Goal: Task Accomplishment & Management: Use online tool/utility

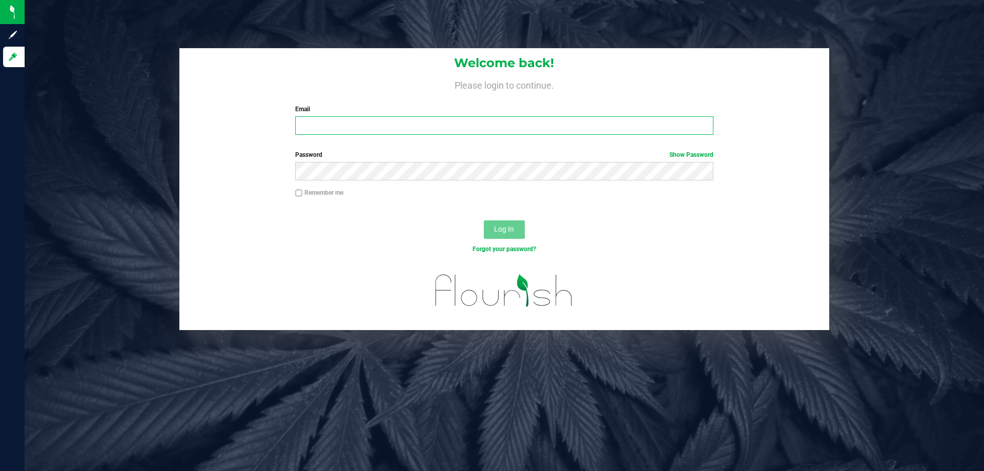
click at [307, 130] on input "Email" at bounding box center [504, 125] width 418 height 18
type input "[EMAIL_ADDRESS][DOMAIN_NAME]"
click at [484, 220] on button "Log In" at bounding box center [504, 229] width 41 height 18
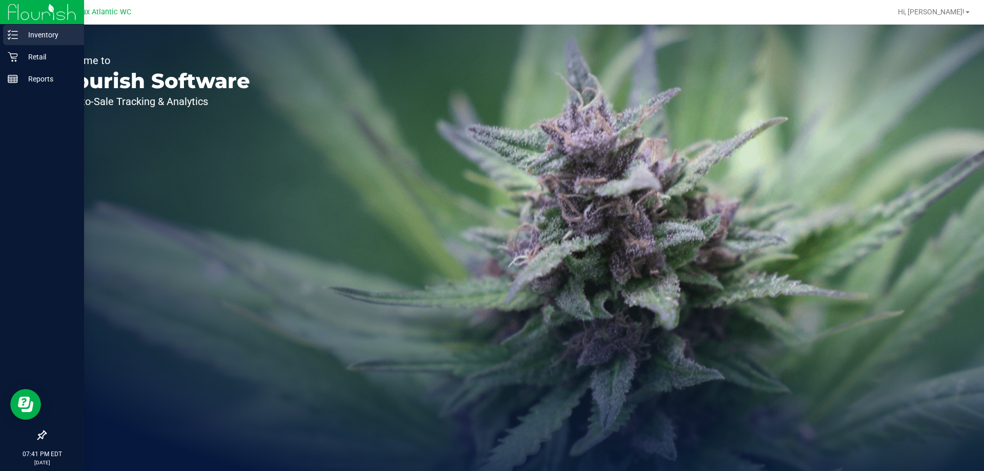
click at [24, 34] on p "Inventory" at bounding box center [48, 35] width 61 height 12
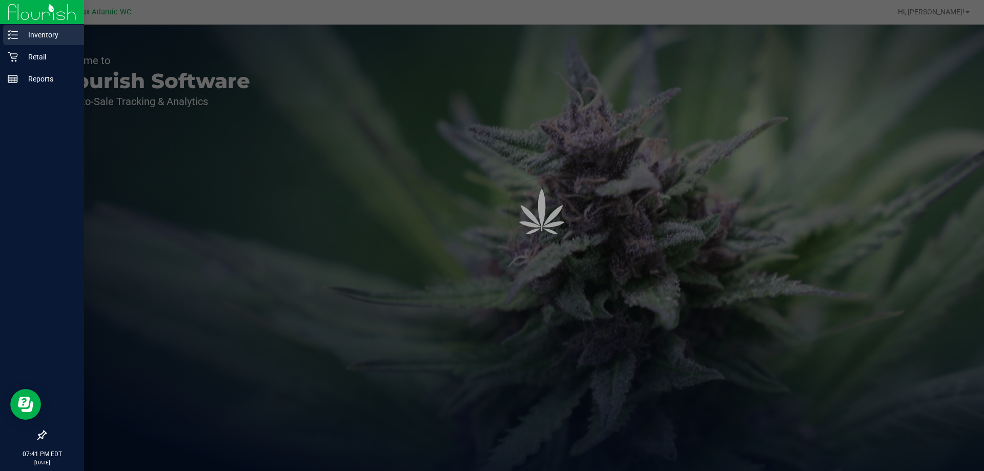
click at [43, 37] on p "Inventory" at bounding box center [48, 35] width 61 height 12
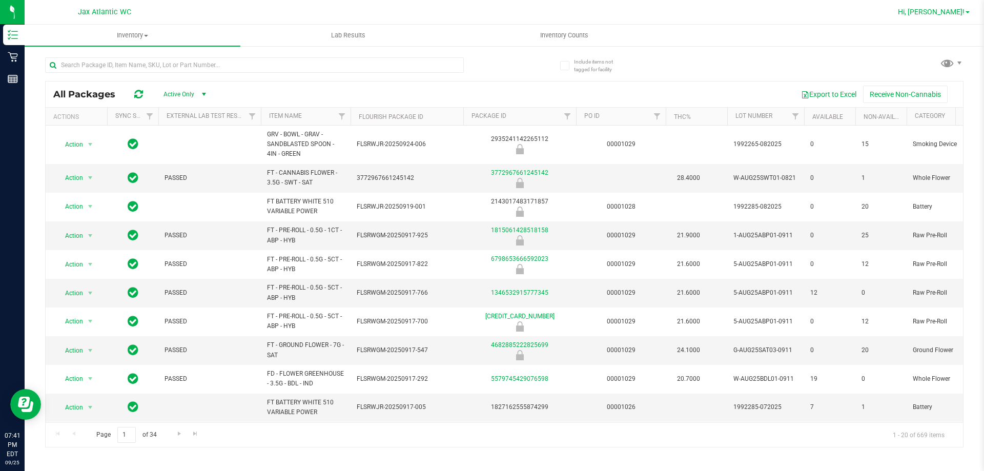
click at [968, 12] on span at bounding box center [967, 12] width 4 height 2
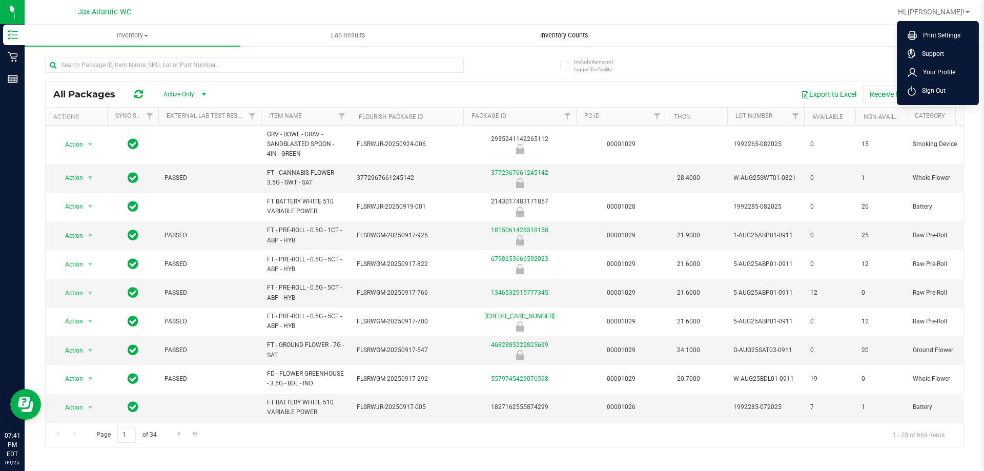
click at [571, 35] on span "Inventory Counts" at bounding box center [564, 35] width 76 height 9
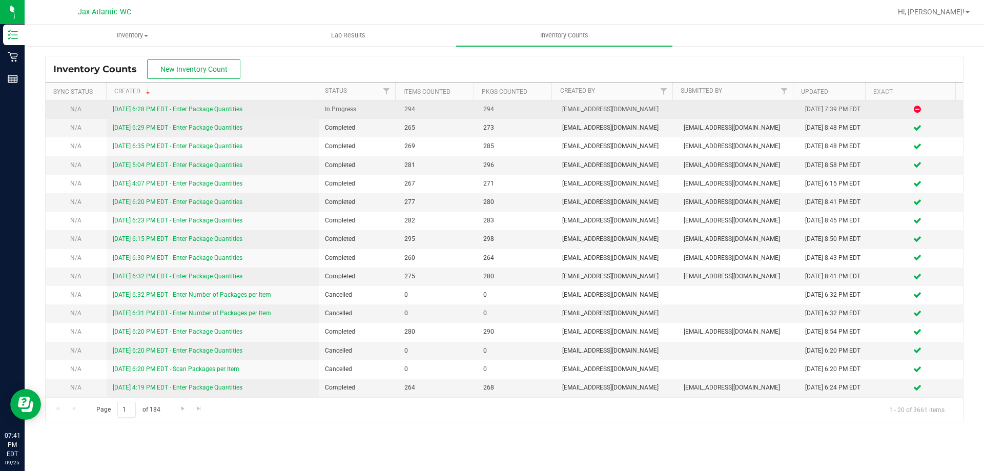
click at [138, 109] on link "9/25/25 6:28 PM EDT - Enter Package Quantities" at bounding box center [178, 109] width 130 height 7
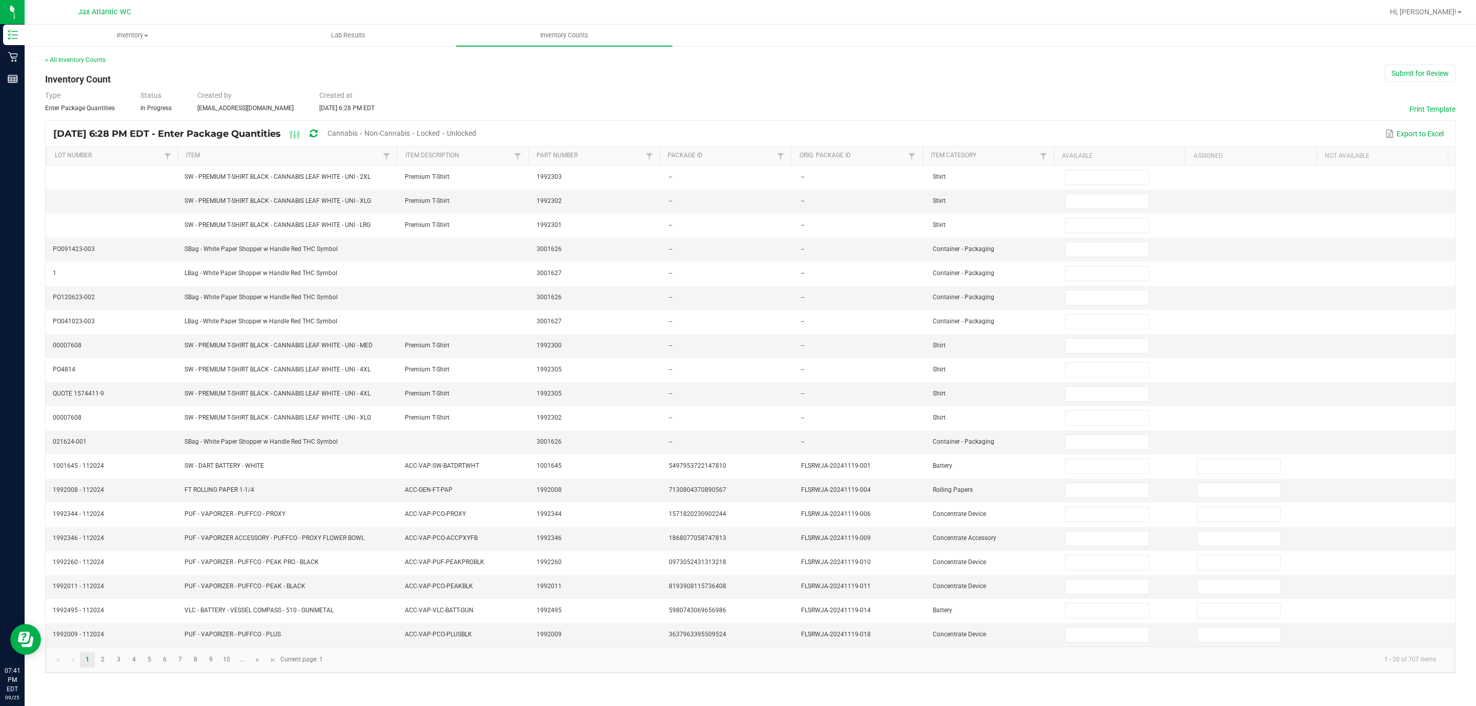
click at [358, 131] on span "Cannabis" at bounding box center [342, 133] width 30 height 8
type input "7"
type input "0"
type input "1"
type input "0"
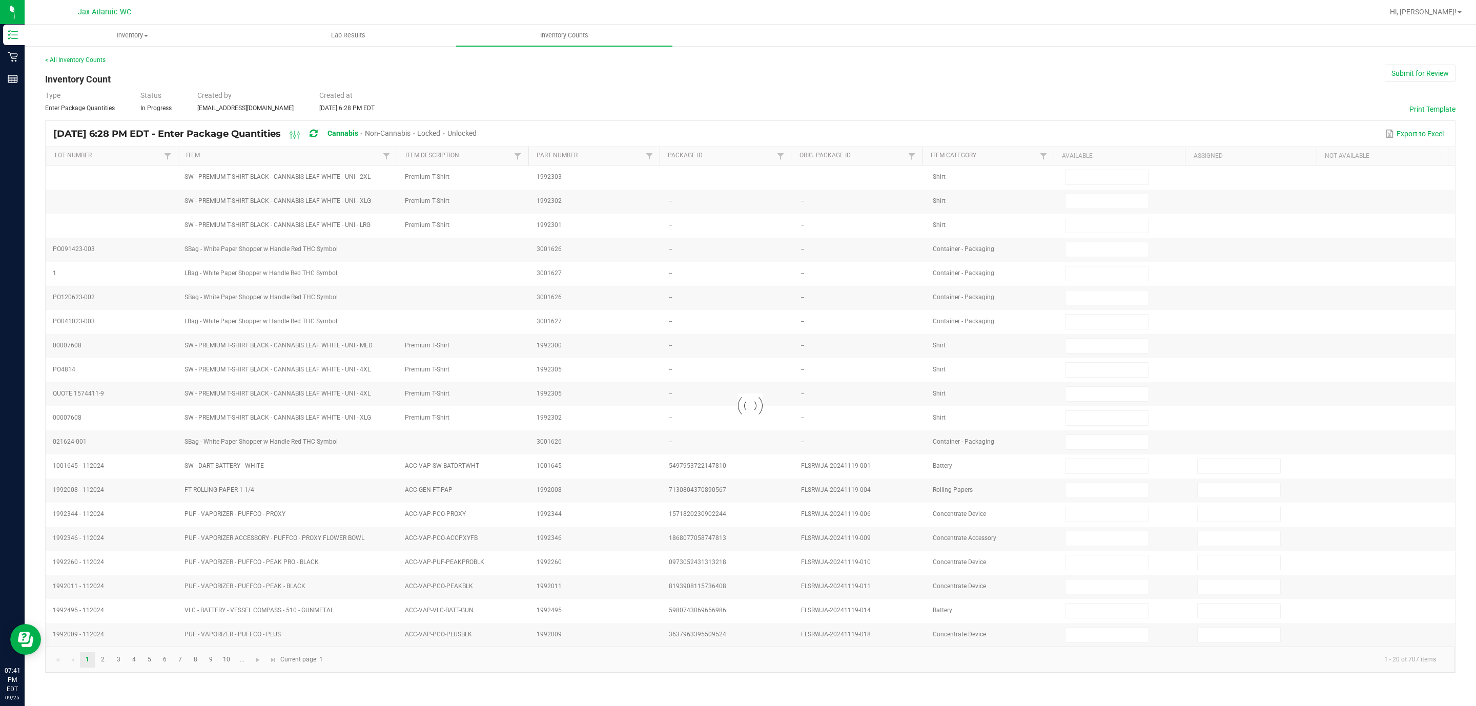
type input "11"
type input "0"
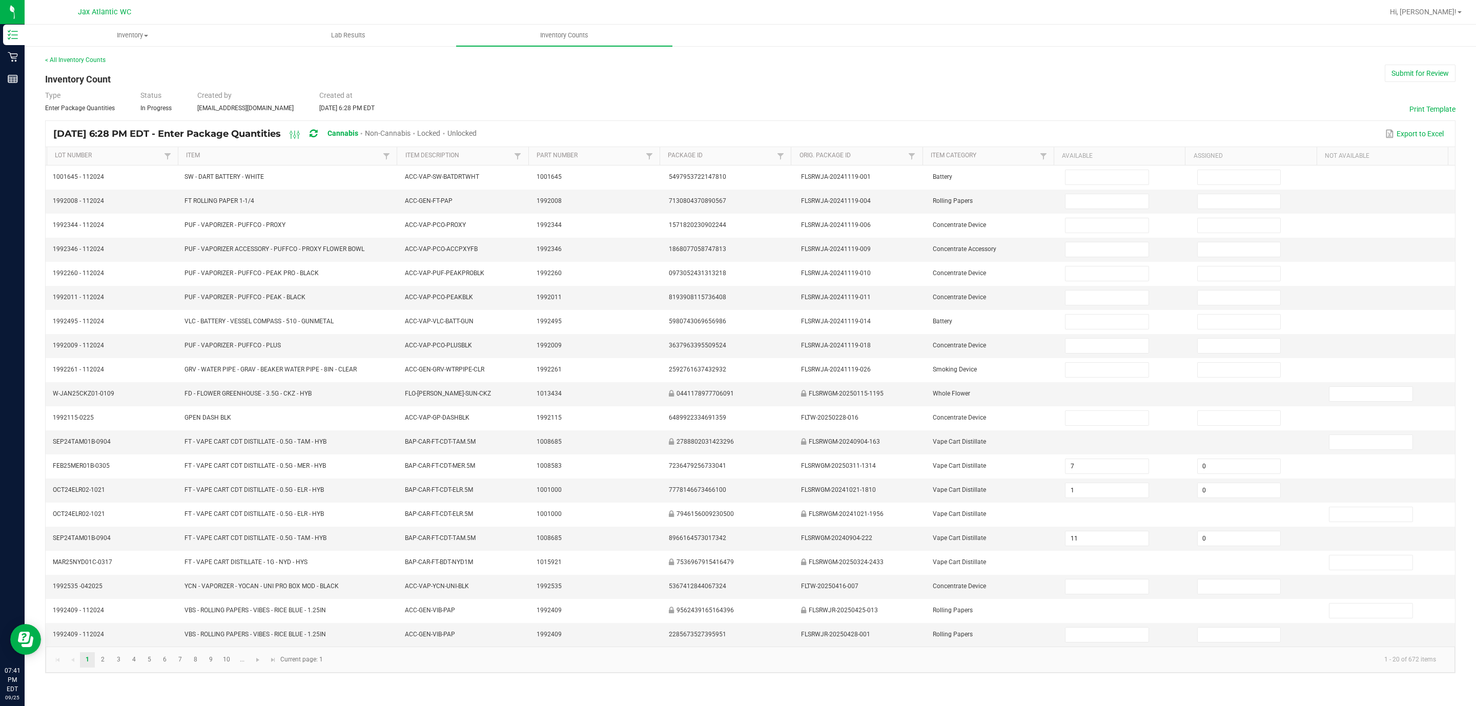
click at [477, 132] on span "Unlocked" at bounding box center [461, 133] width 29 height 8
type input "7"
type input "11"
type input "3"
type input "0"
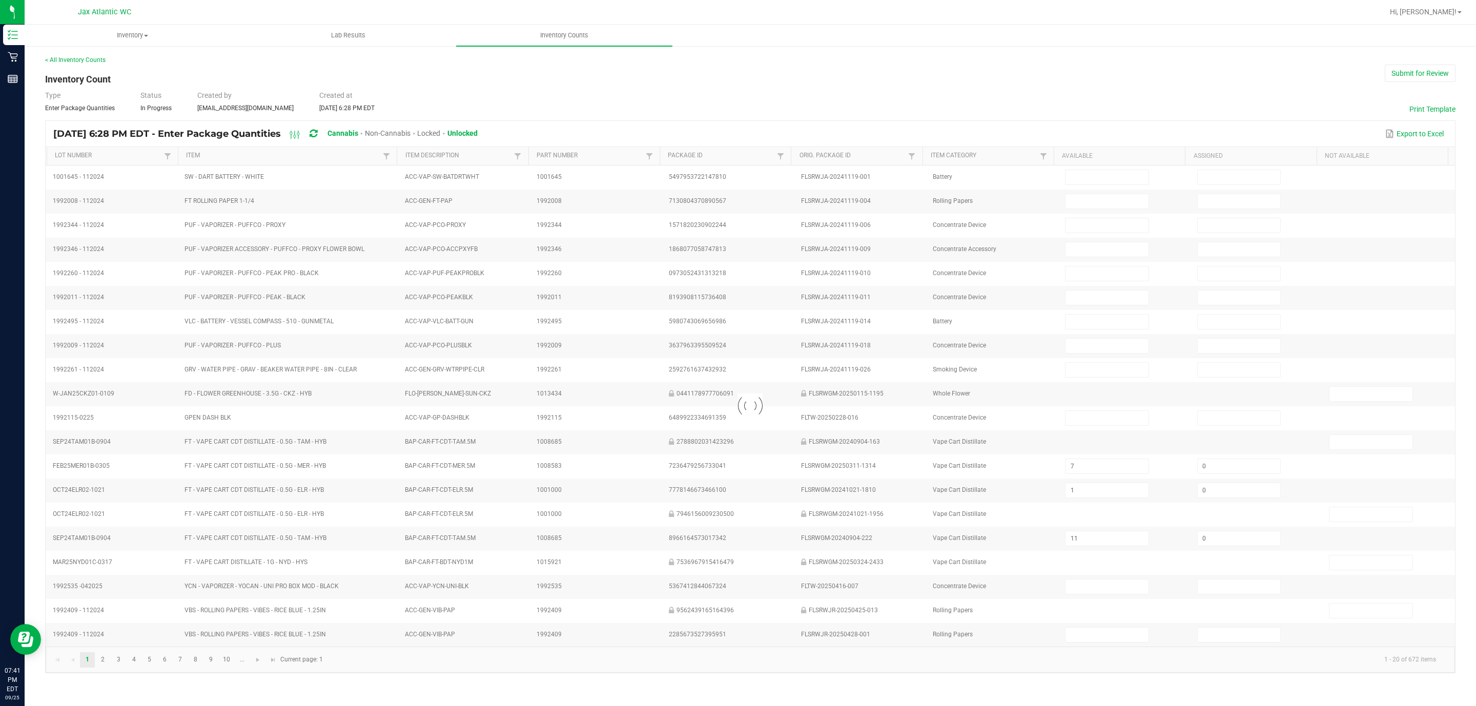
type input "2"
type input "0"
click at [445, 156] on link "Item Description" at bounding box center [458, 156] width 107 height 8
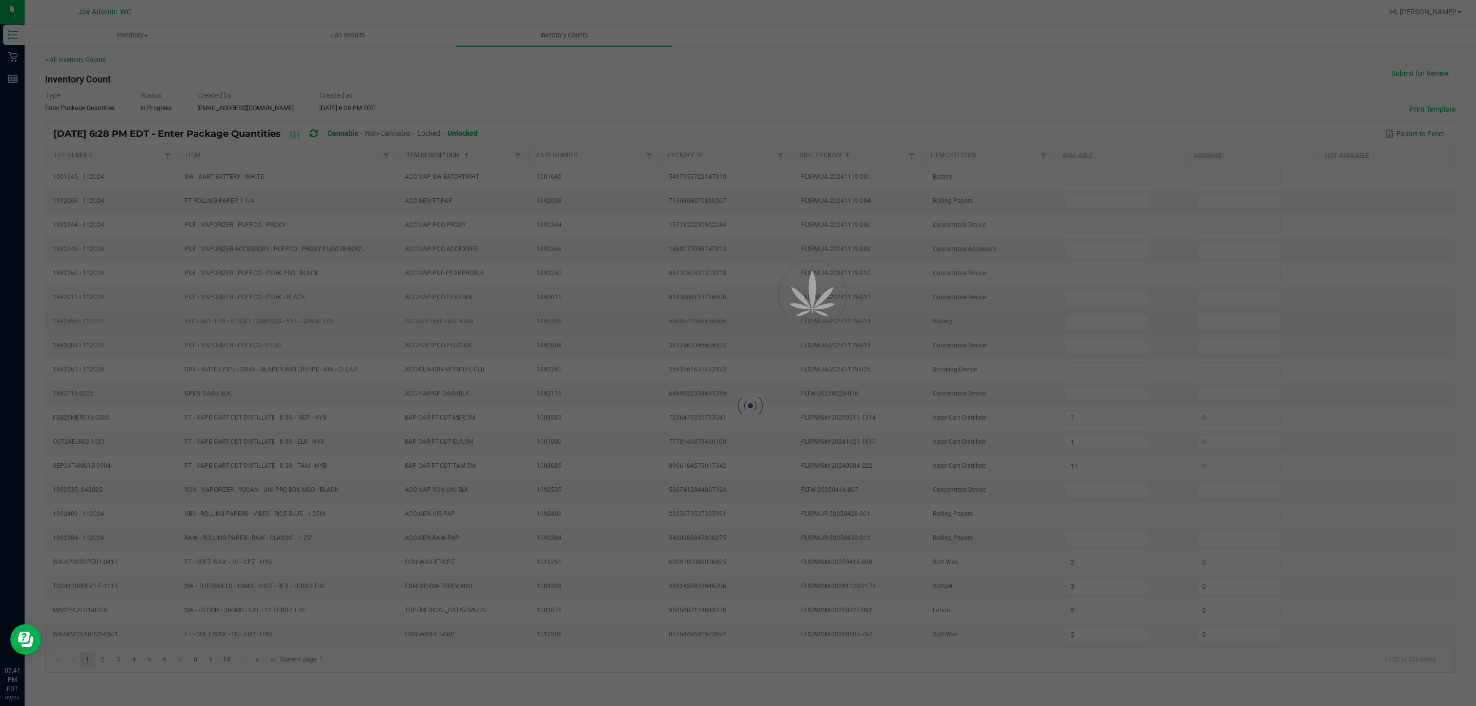
type input "8"
type input "26"
type input "30"
type input "38"
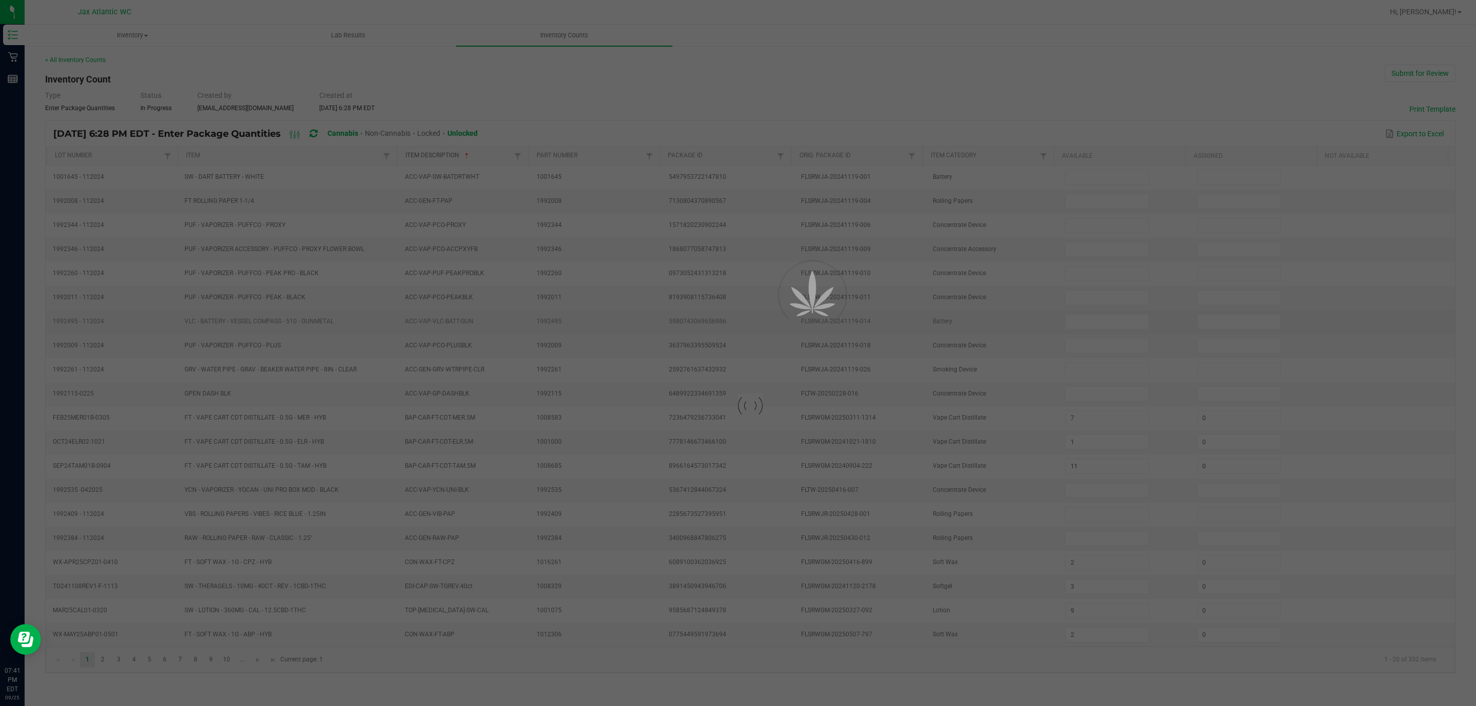
type input "0"
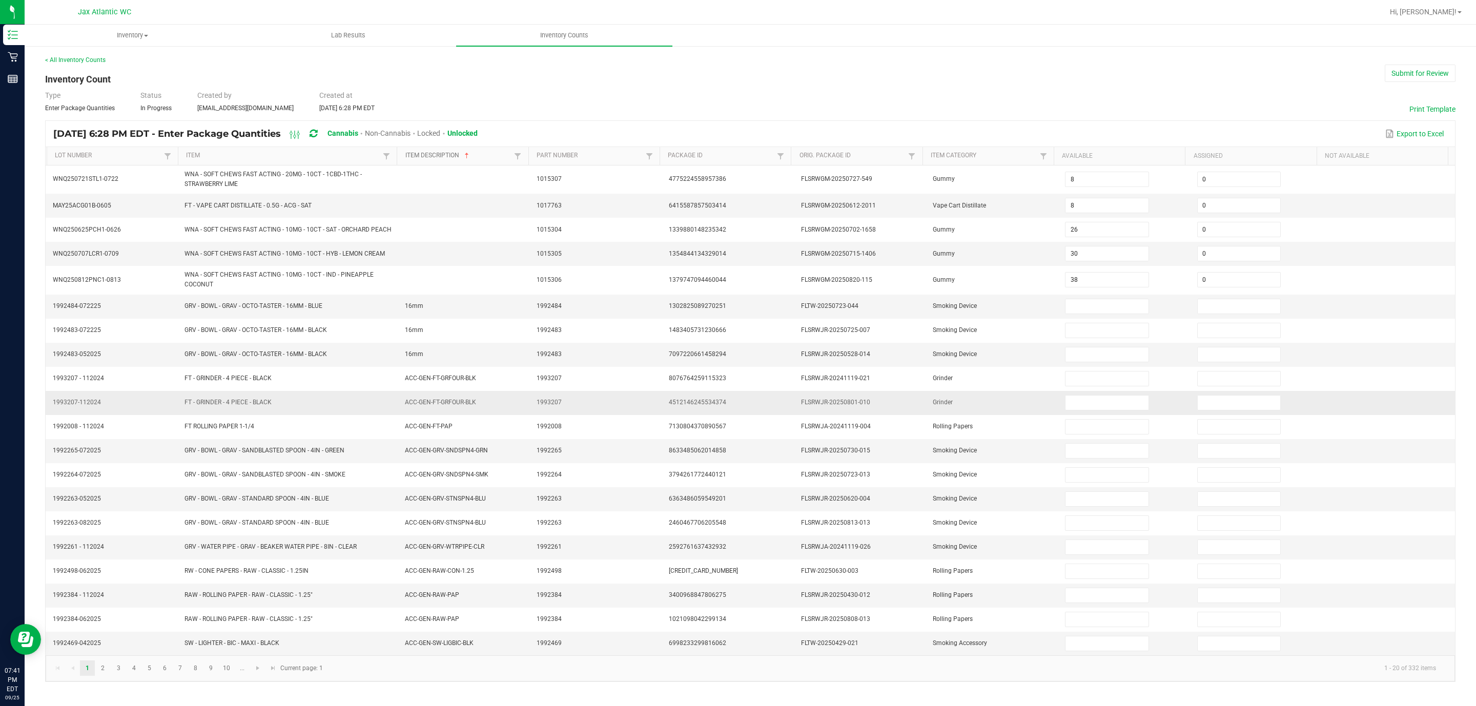
scroll to position [5, 0]
click at [260, 470] on span "Go to the next page" at bounding box center [258, 668] width 8 height 8
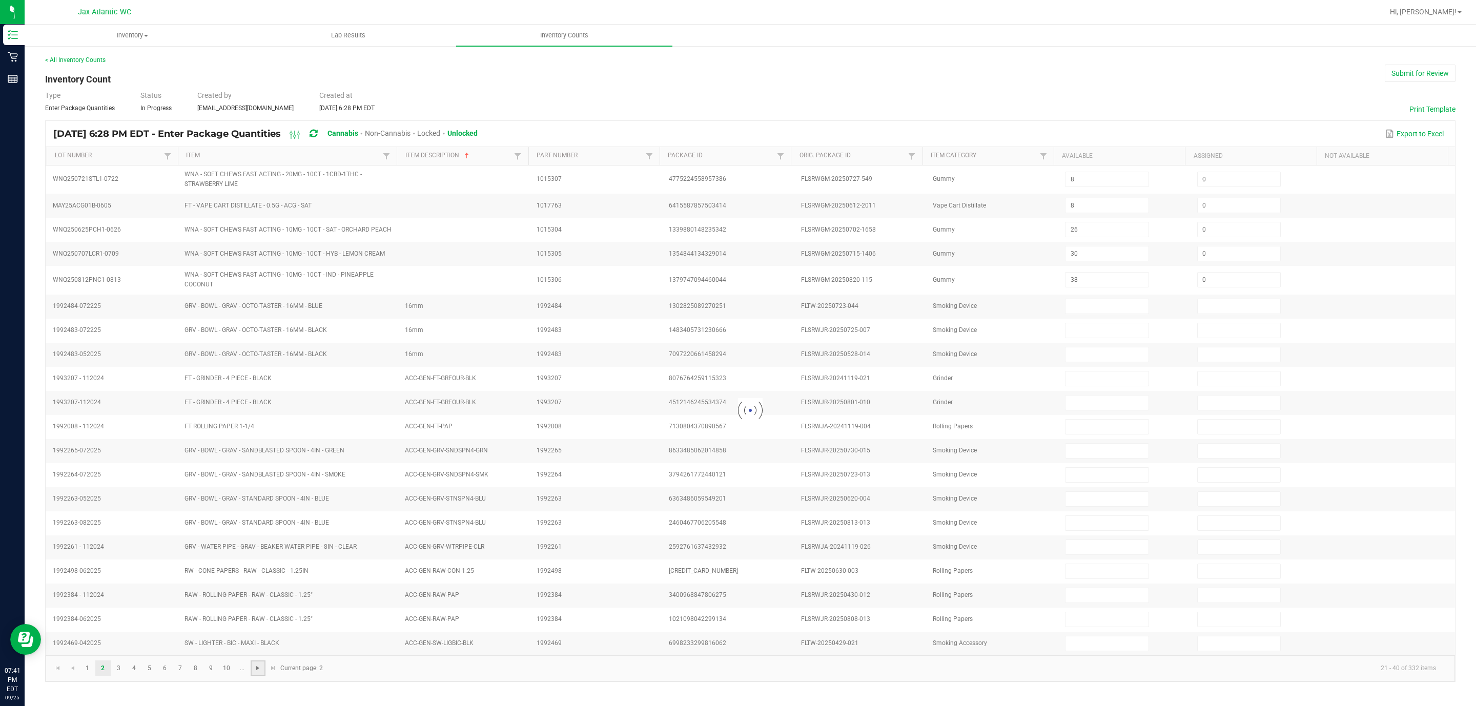
type input "2"
type input "0"
type input "5"
type input "0"
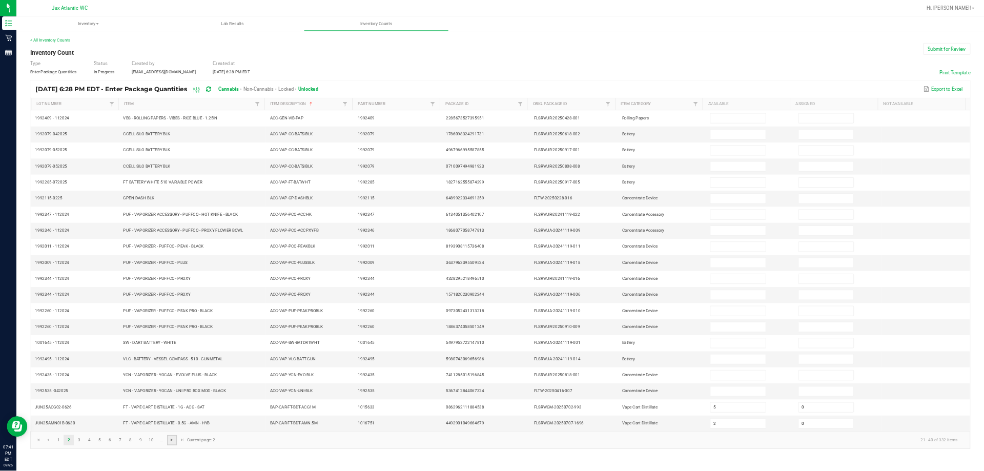
scroll to position [0, 0]
type input "2"
type input "9"
type input "7"
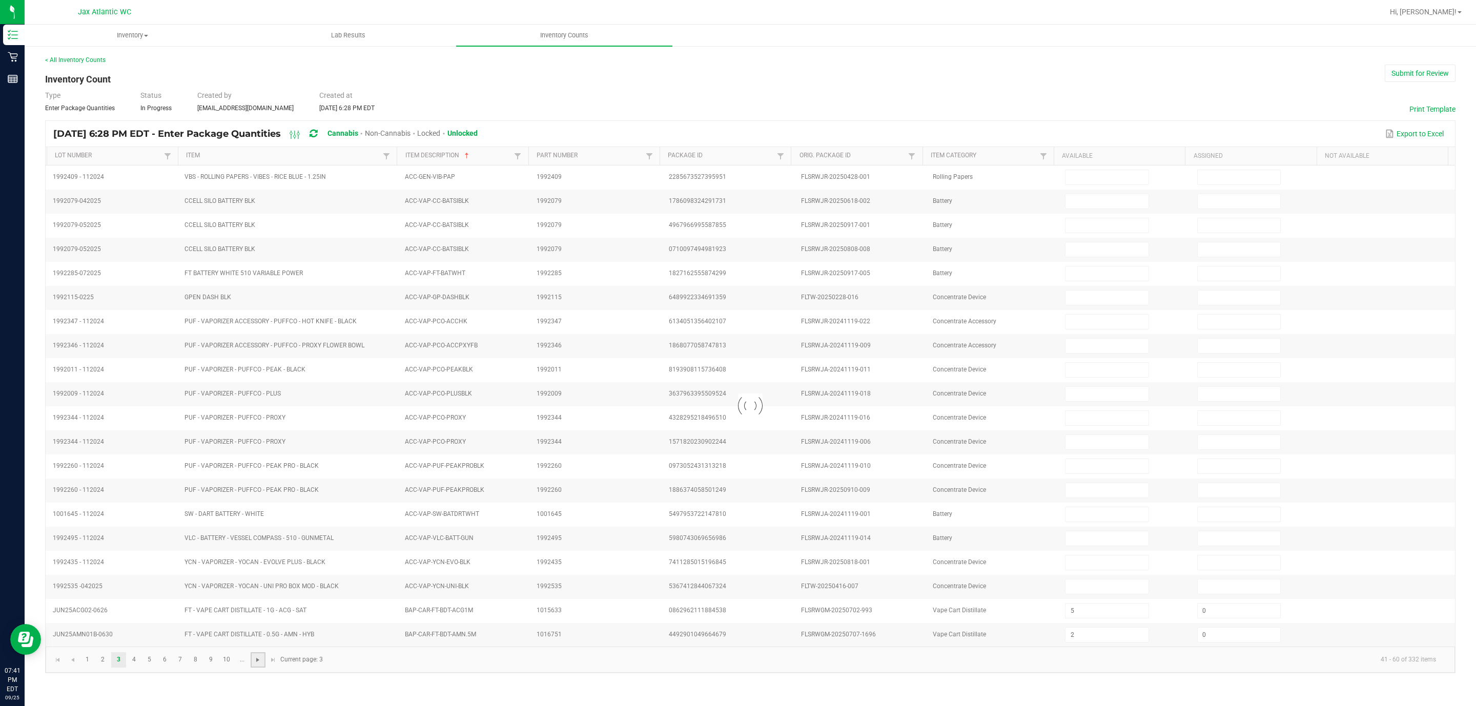
type input "4"
type input "2"
type input "11"
type input "6"
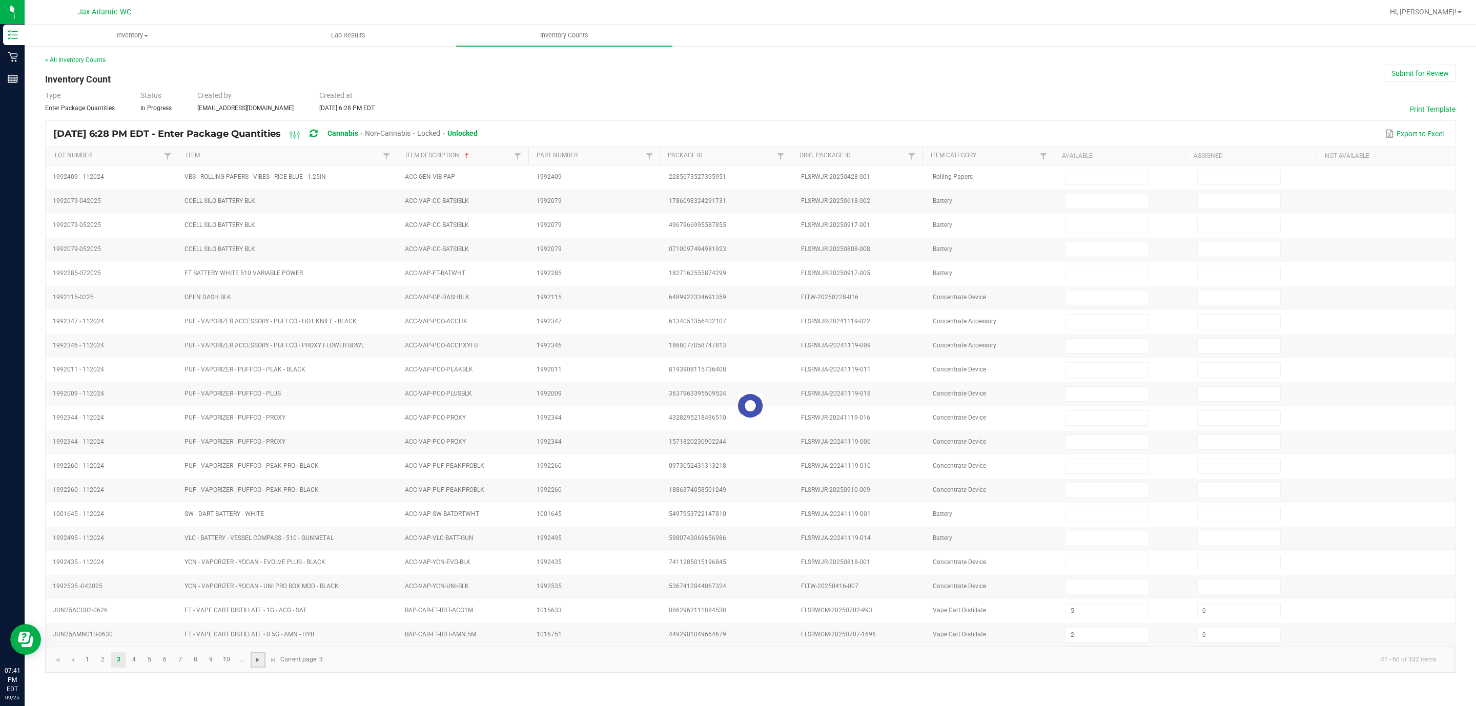
type input "12"
type input "4"
type input "3"
type input "0"
type input "8"
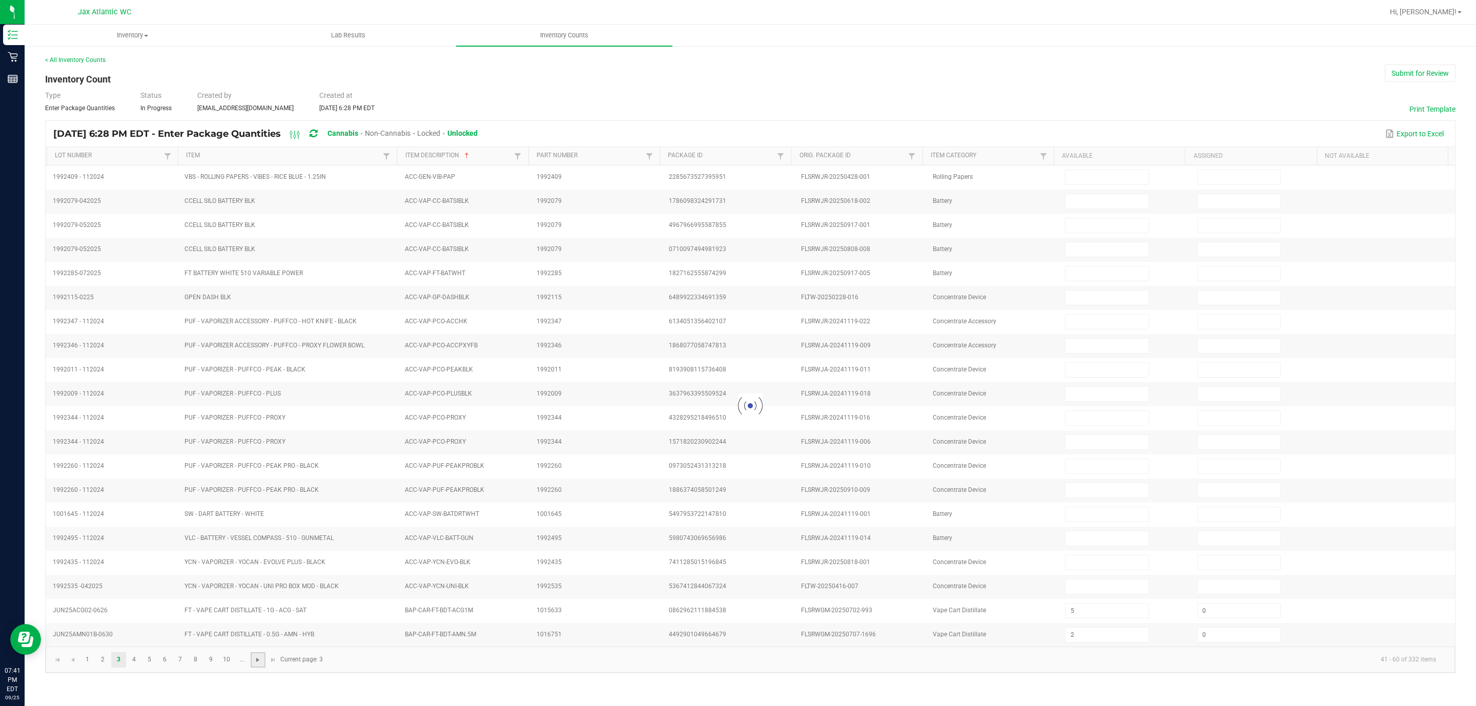
type input "0"
type input "1"
type input "0"
type input "8"
type input "0"
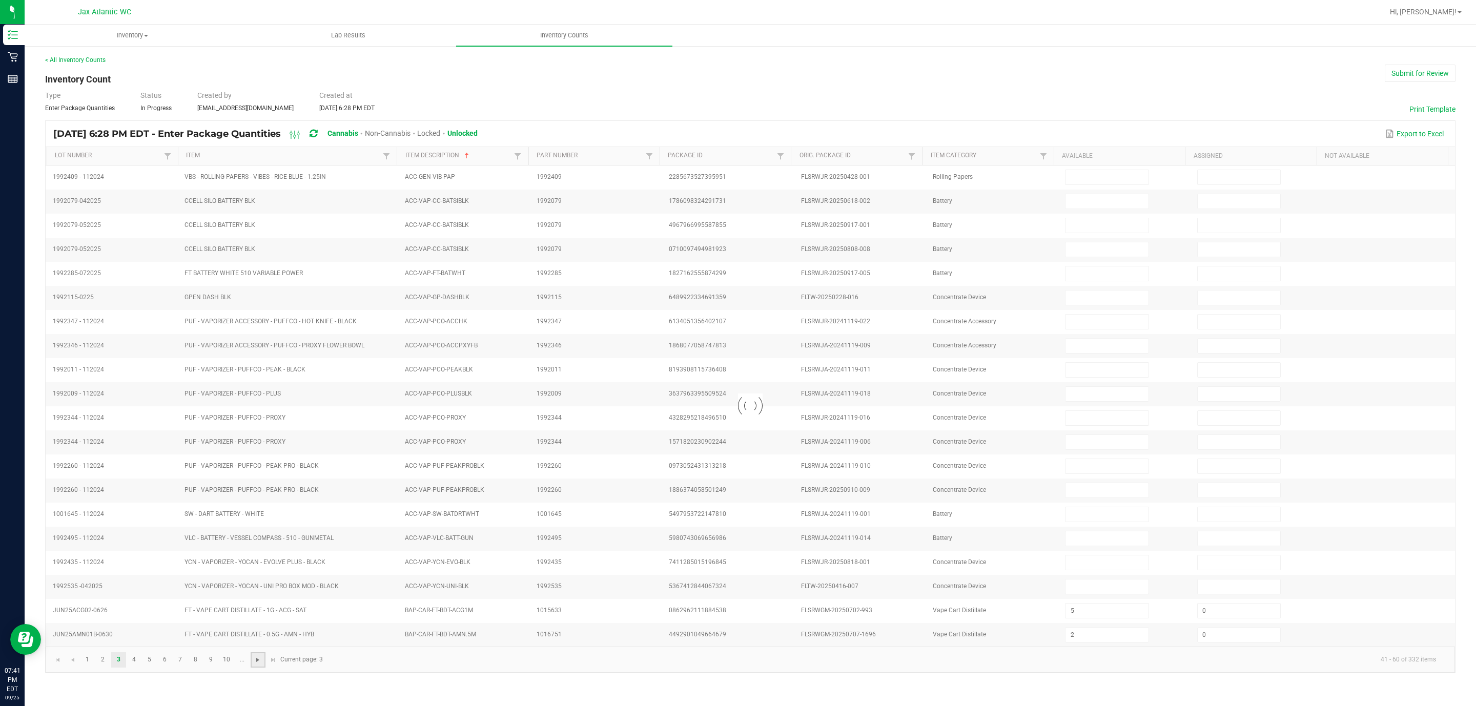
type input "11"
type input "0"
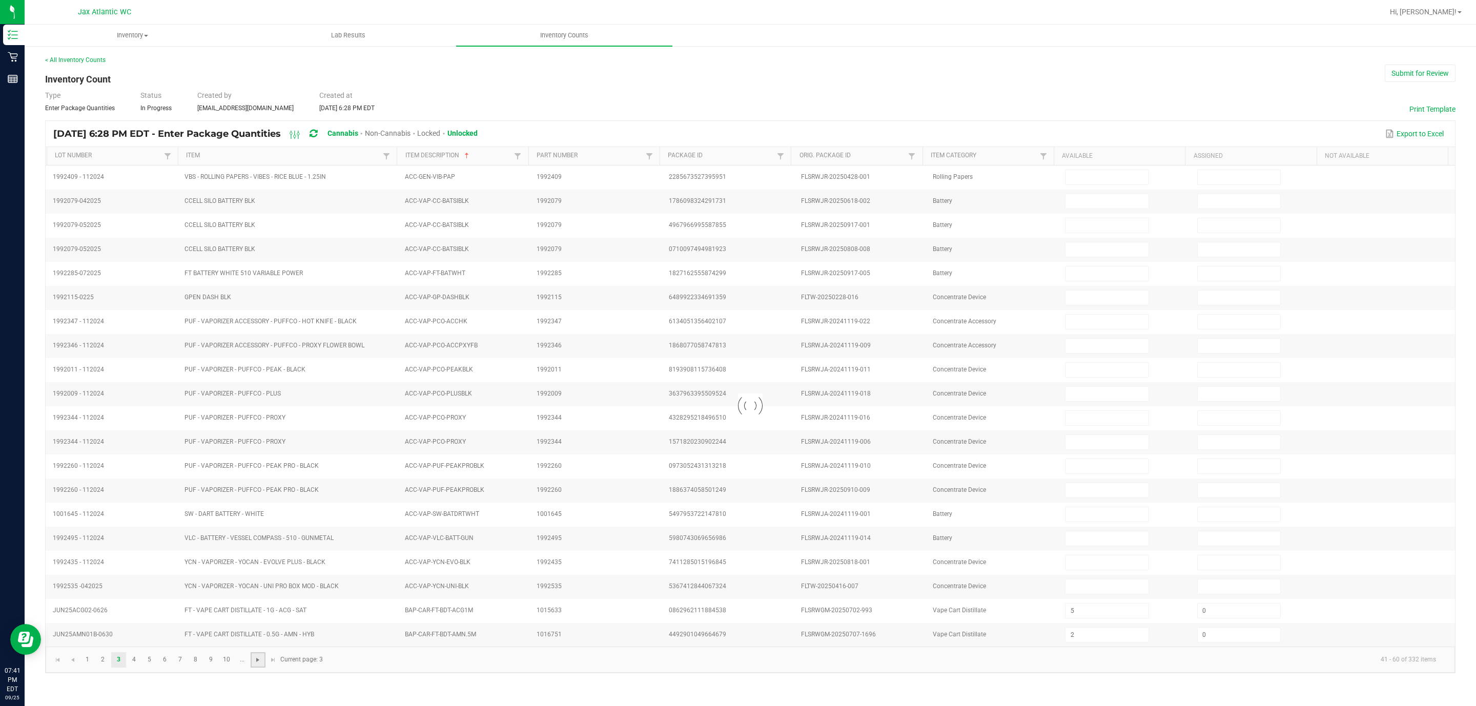
type input "0"
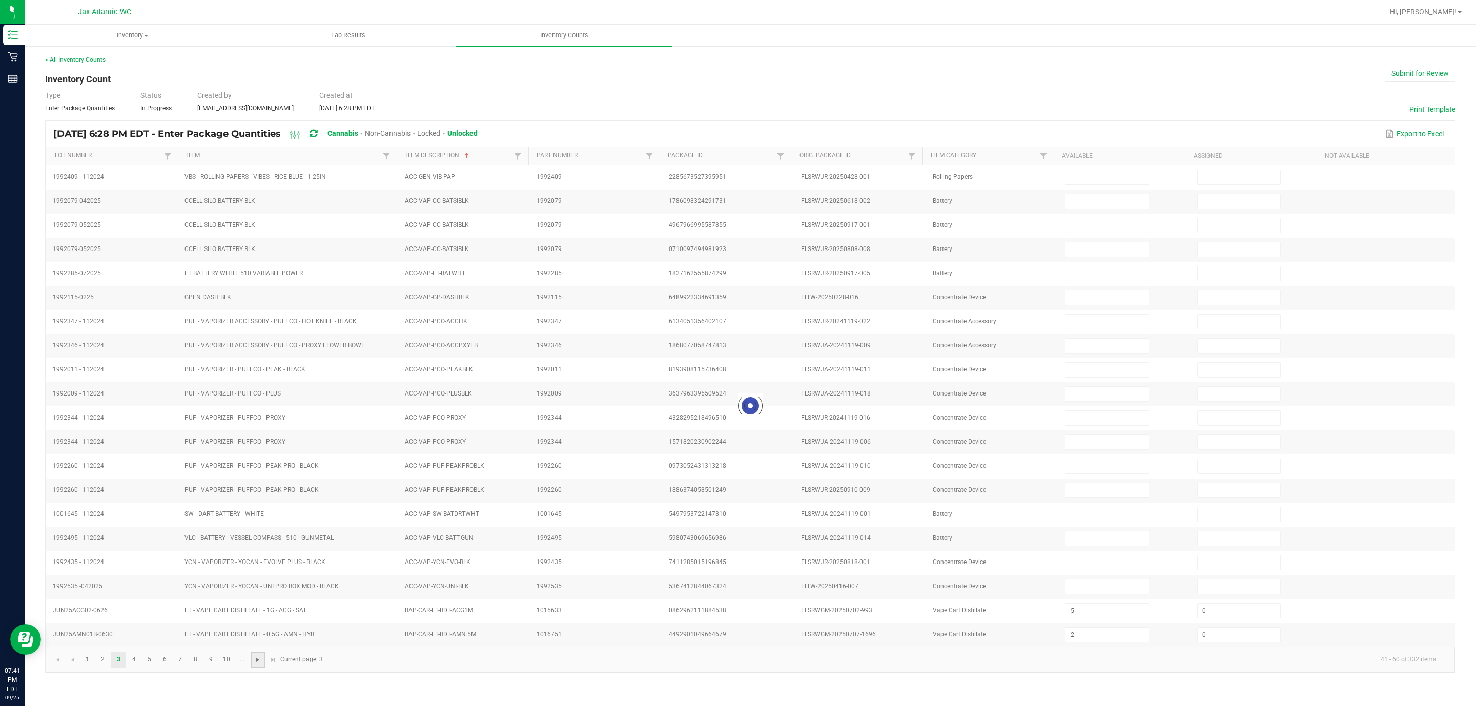
type input "0"
type input "12"
type input "0"
type input "9"
type input "0"
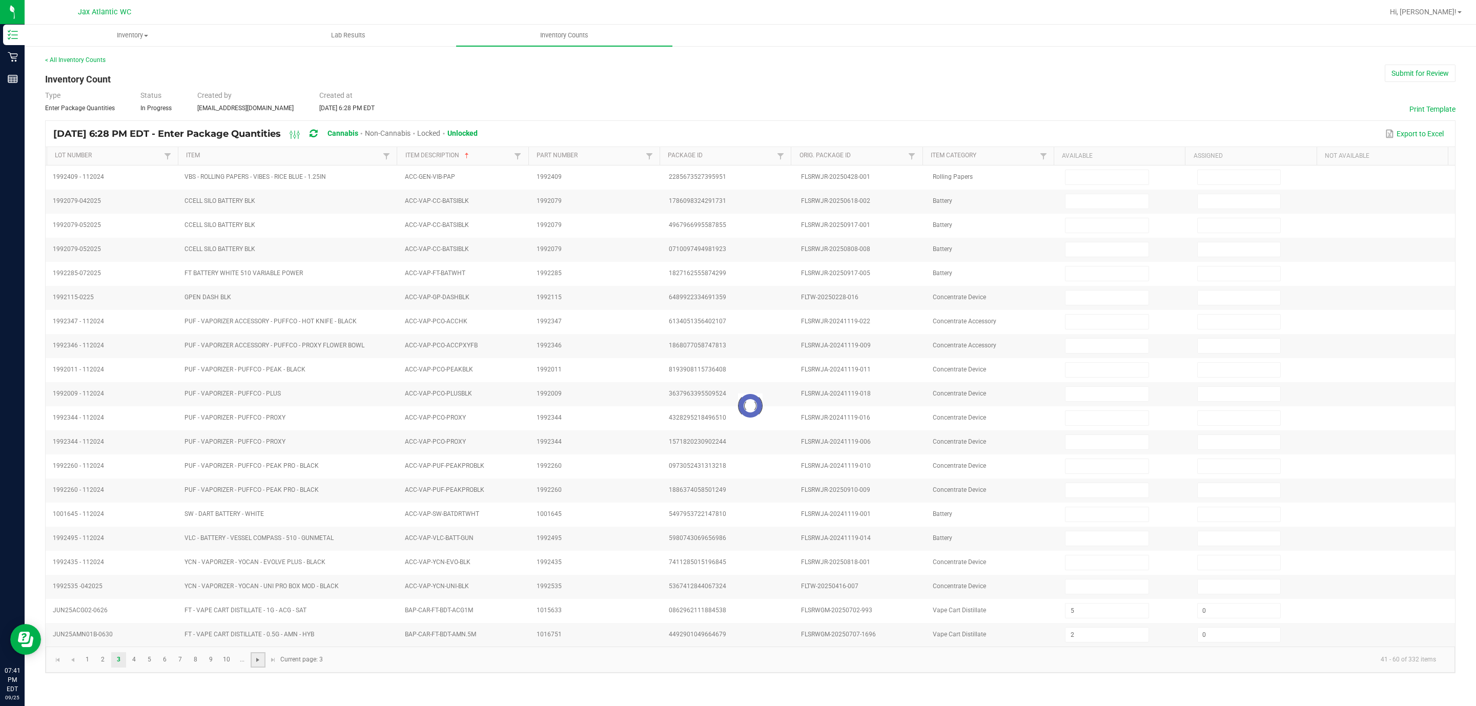
type input "3"
type input "0"
type input "9"
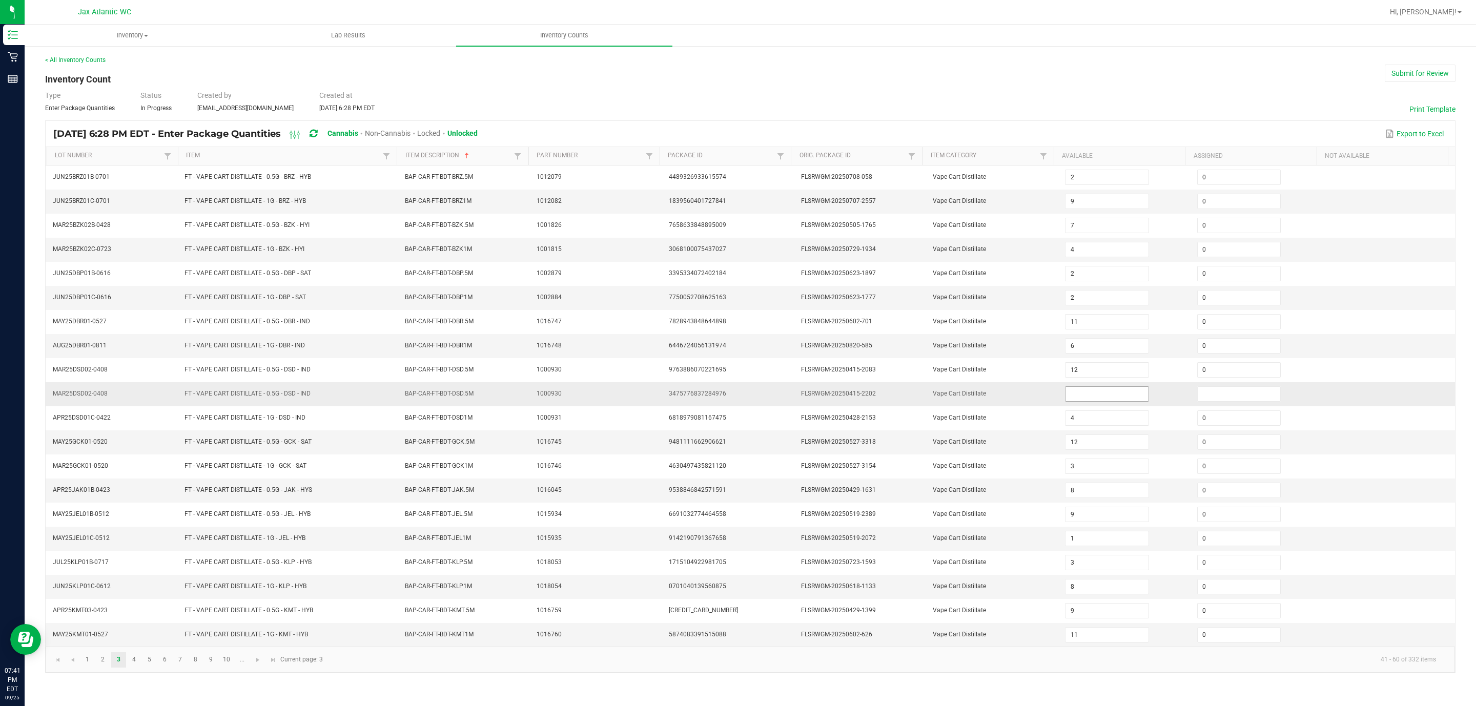
click at [983, 401] on input at bounding box center [1106, 394] width 83 height 14
type input "0"
click at [429, 470] on kendo-pager-info "41 - 60 of 332 items" at bounding box center [886, 659] width 1115 height 17
click at [257, 470] on span "Go to the next page" at bounding box center [258, 660] width 8 height 8
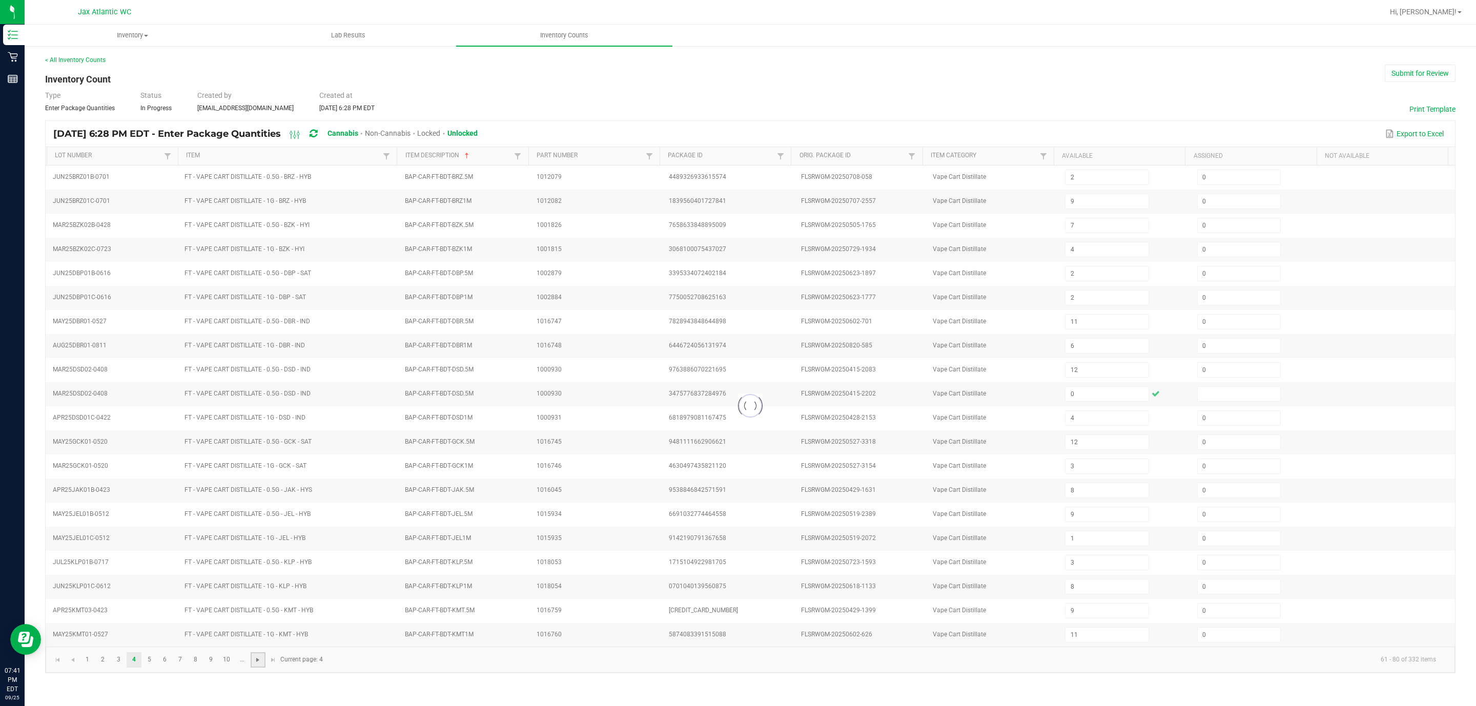
type input "8"
type input "9"
type input "8"
type input "5"
type input "8"
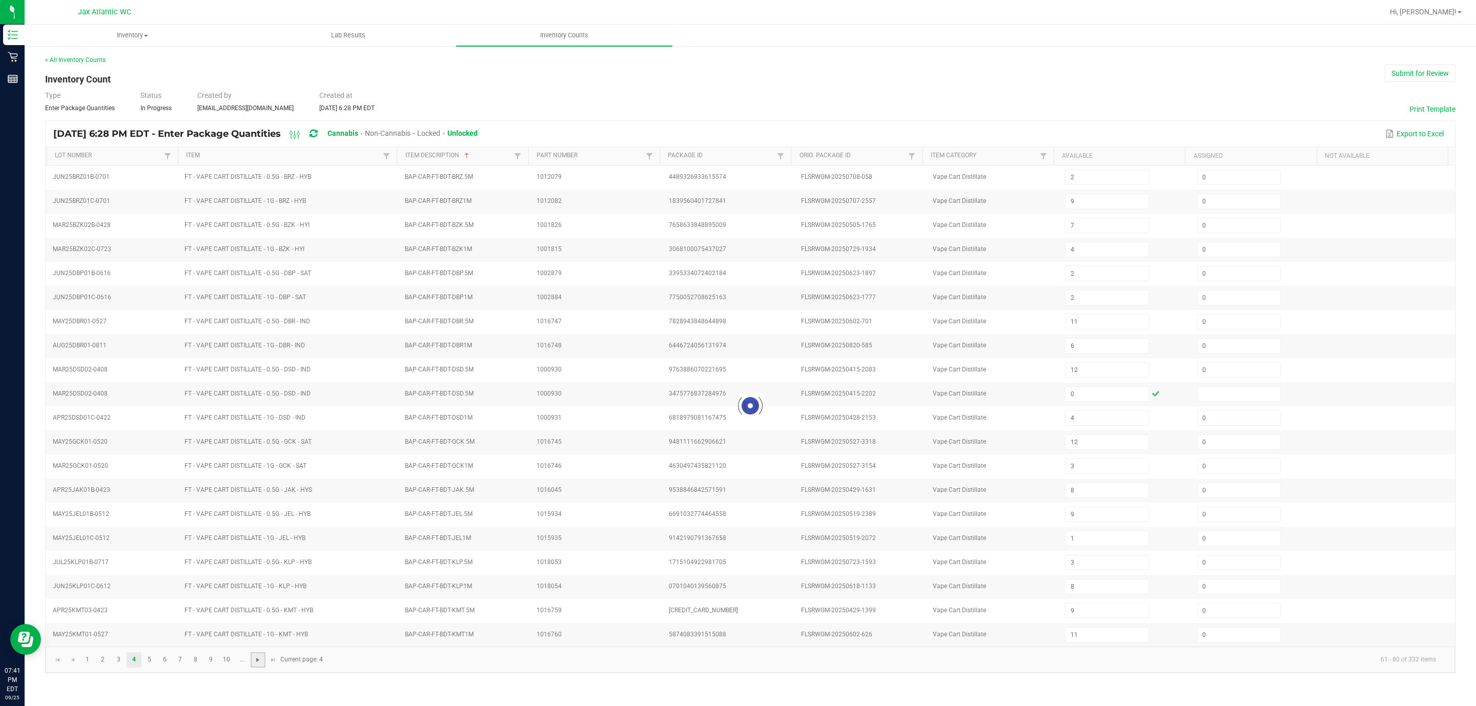
type input "11"
type input "7"
type input "2"
type input "11"
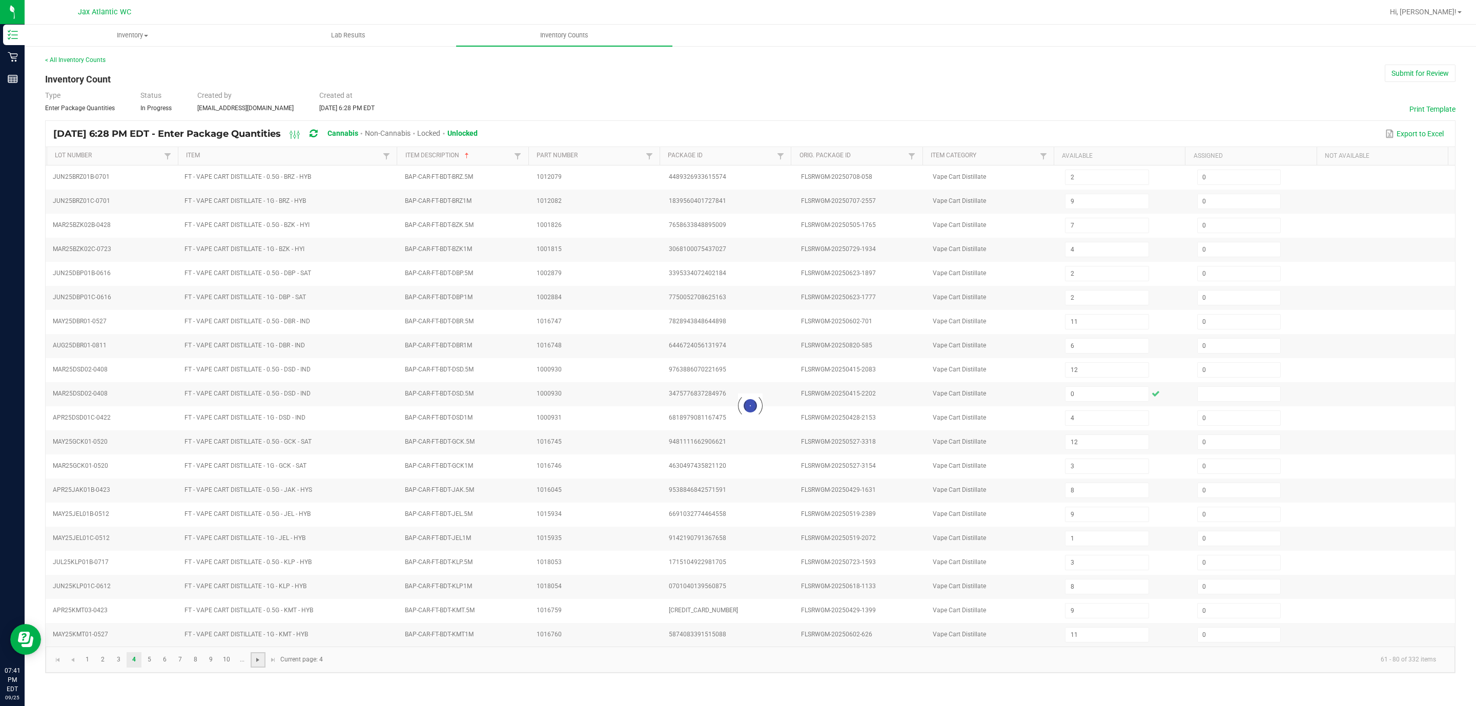
type input "7"
type input "1"
type input "2"
type input "0"
type input "4"
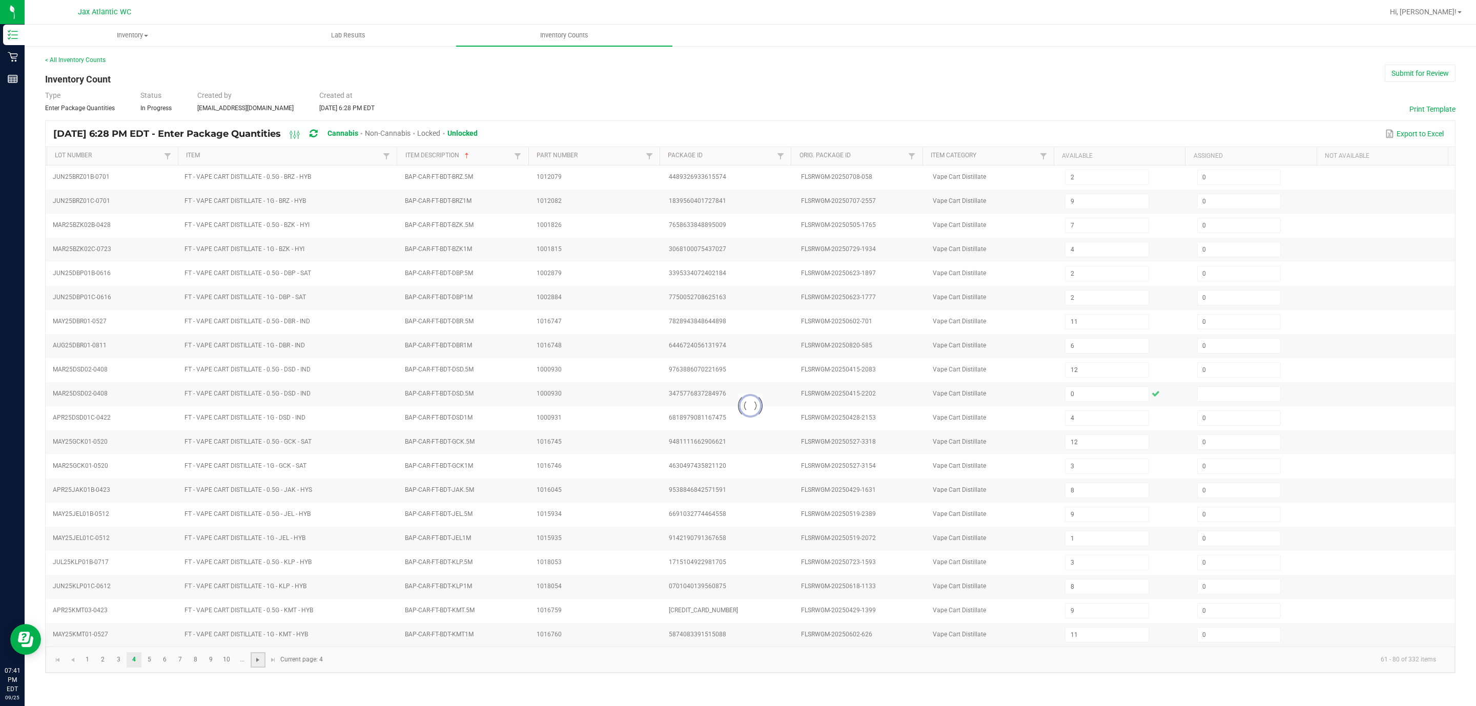
type input "12"
type input "1"
click at [256, 470] on span "Go to the next page" at bounding box center [258, 660] width 8 height 8
type input "9"
type input "3"
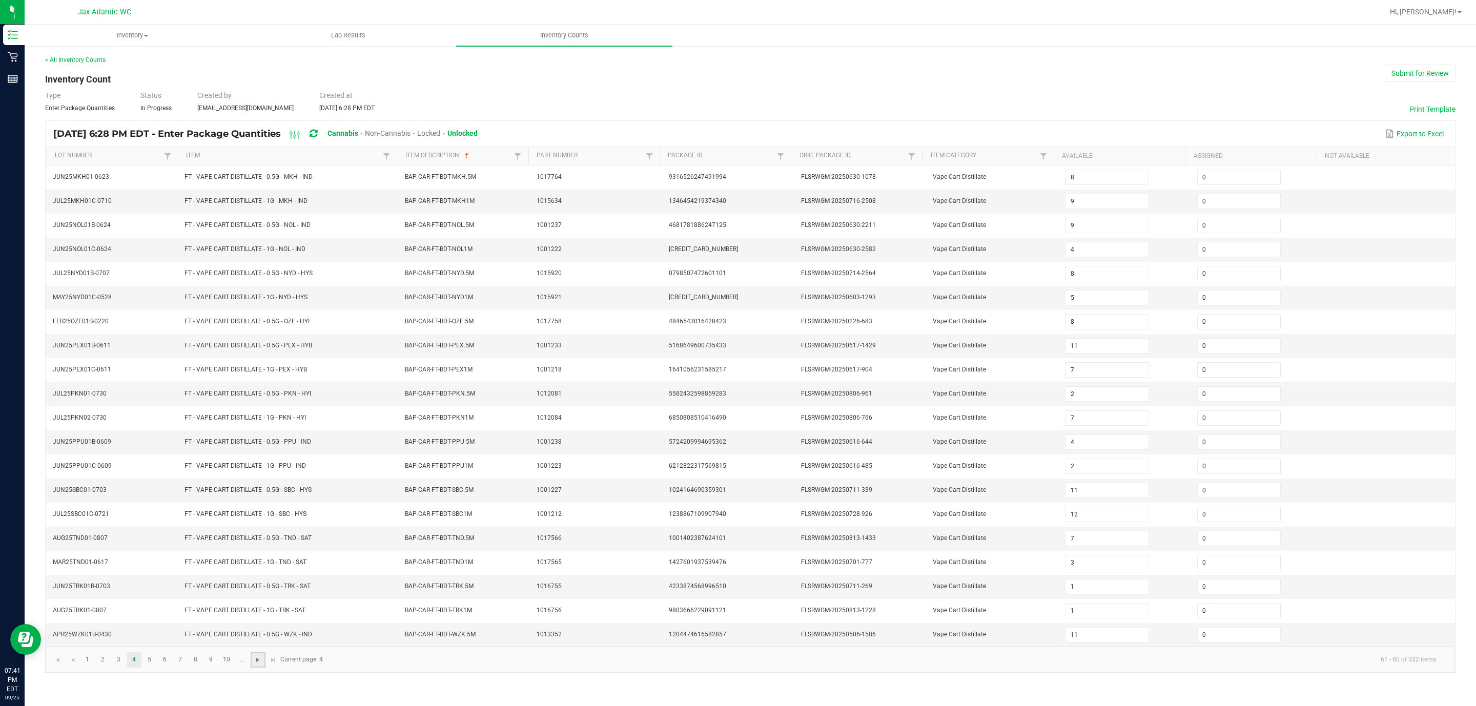
type input "1"
type input "12"
type input "1"
type input "11"
type input "12"
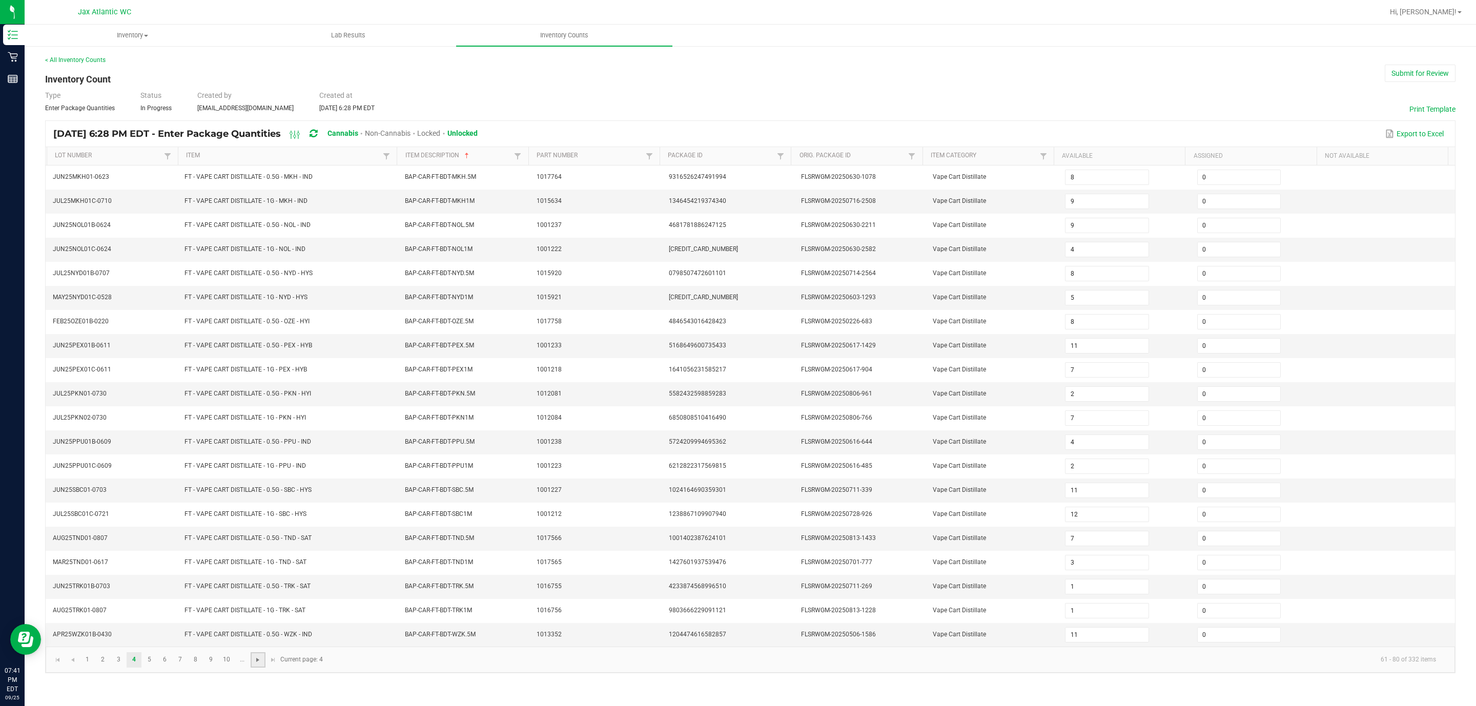
type input "12"
type input "9"
type input "3"
type input "5"
type input "2"
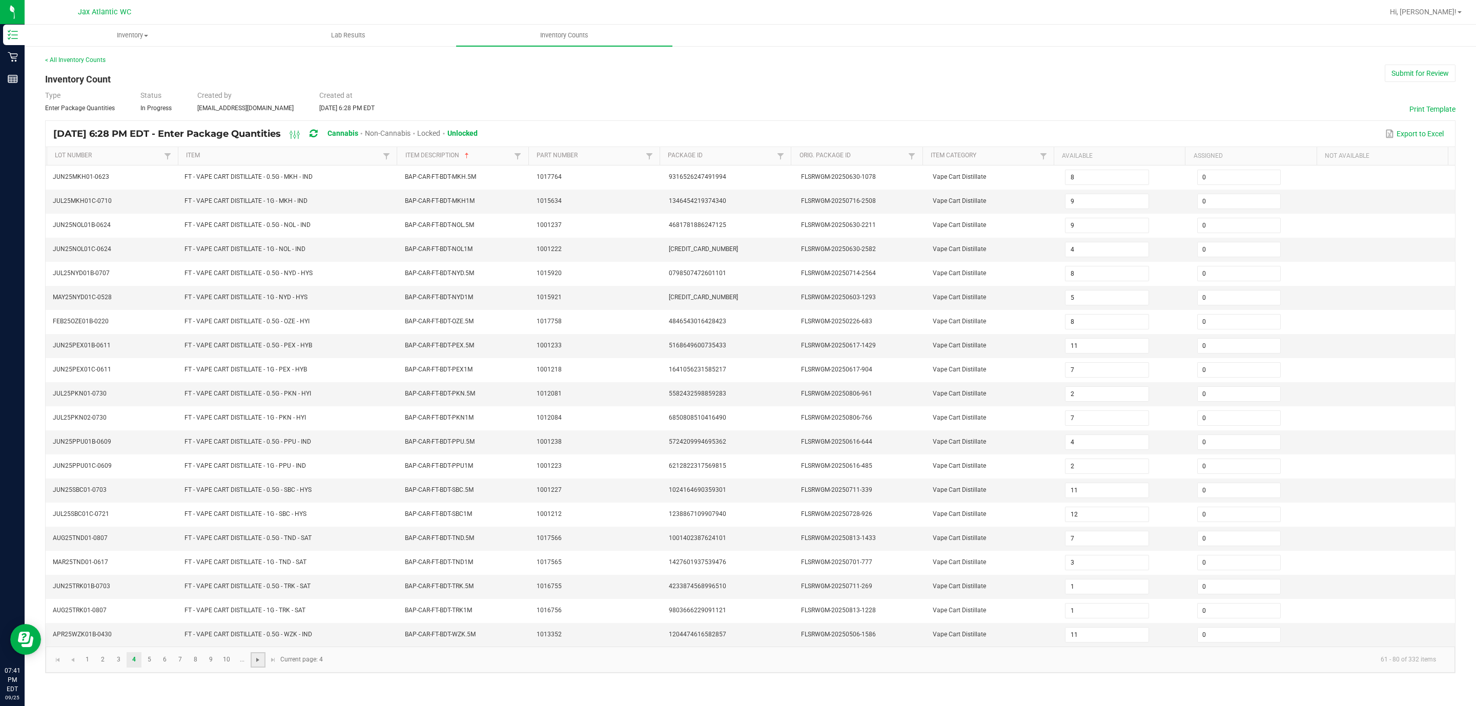
type input "8"
type input "7"
type input "5"
type input "10"
type input "6"
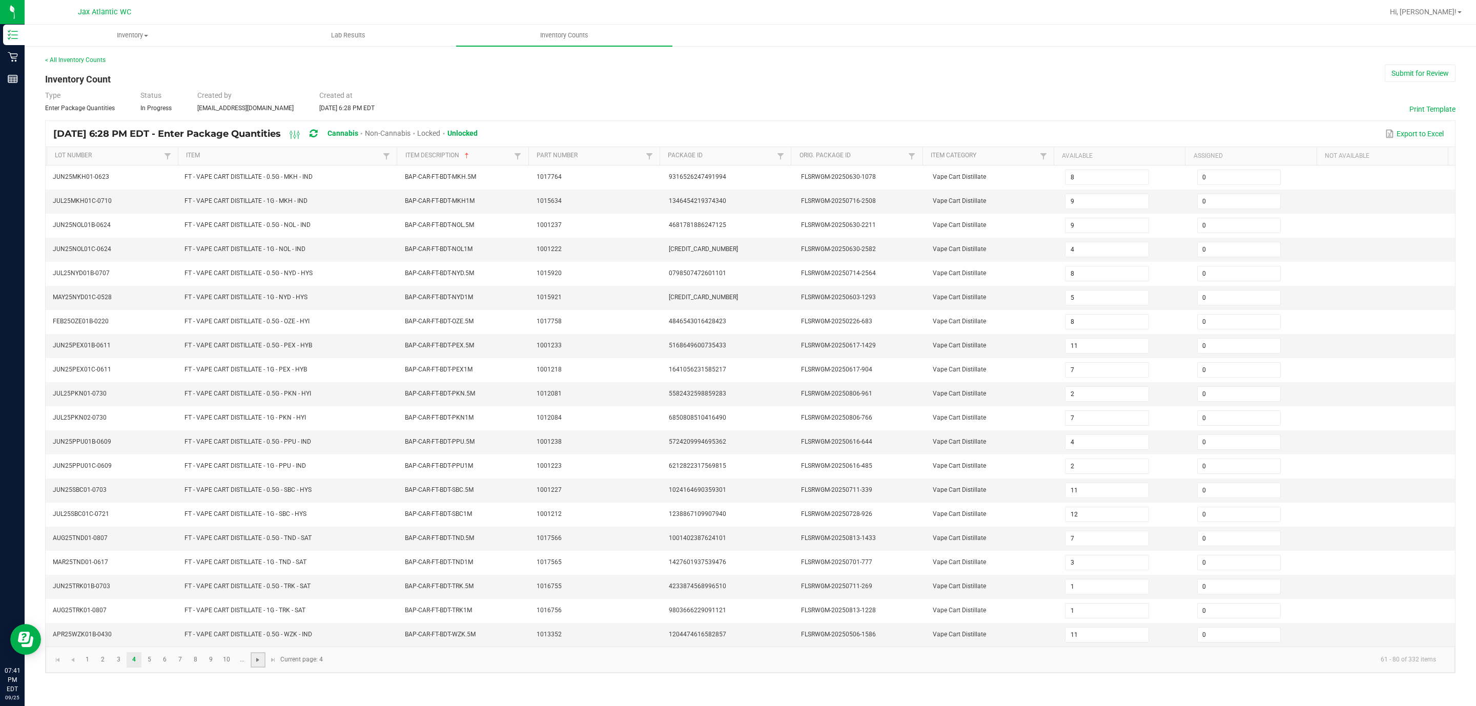
type input "7"
click at [256, 470] on span "Go to the next page" at bounding box center [258, 660] width 8 height 8
type input "7"
type input "1"
type input "2"
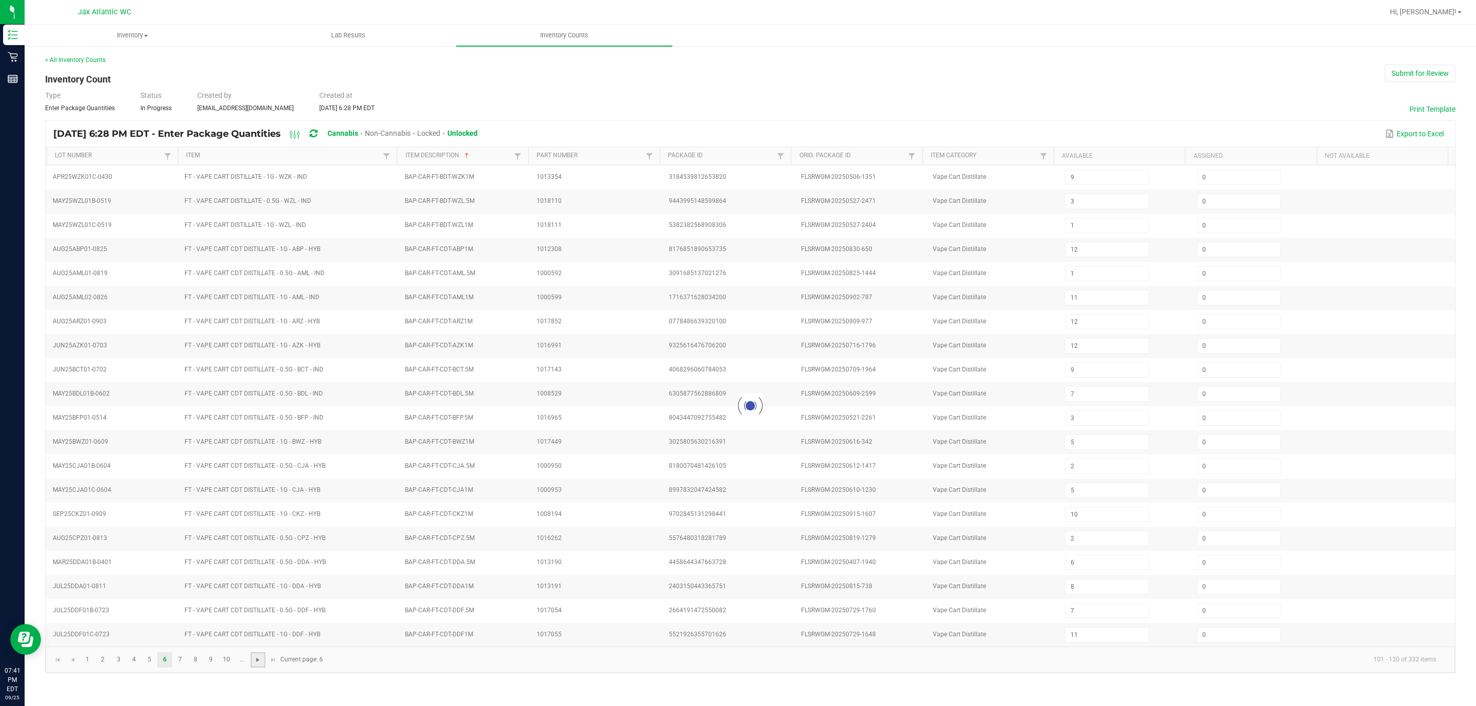
type input "2"
type input "1"
type input "11"
type input "12"
type input "1"
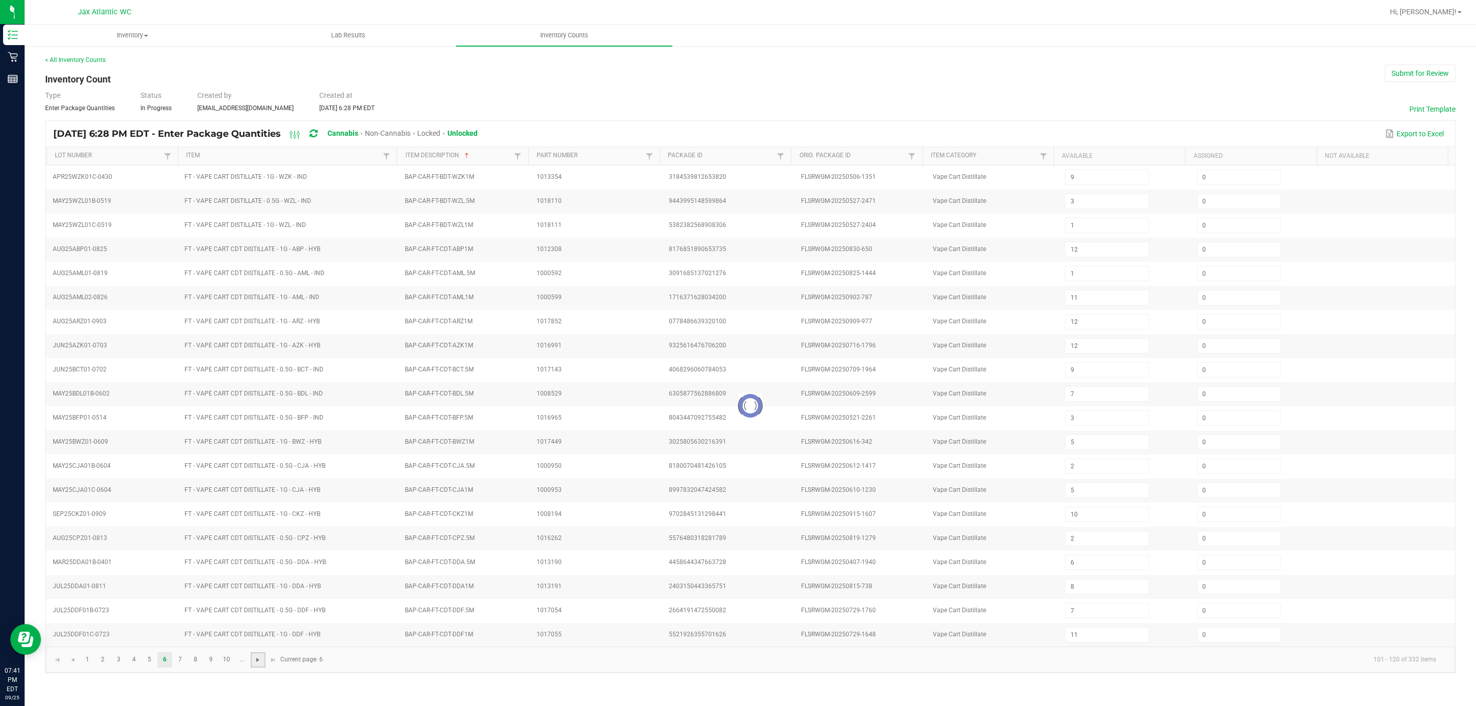
type input "11"
type input "12"
type input "11"
type input "2"
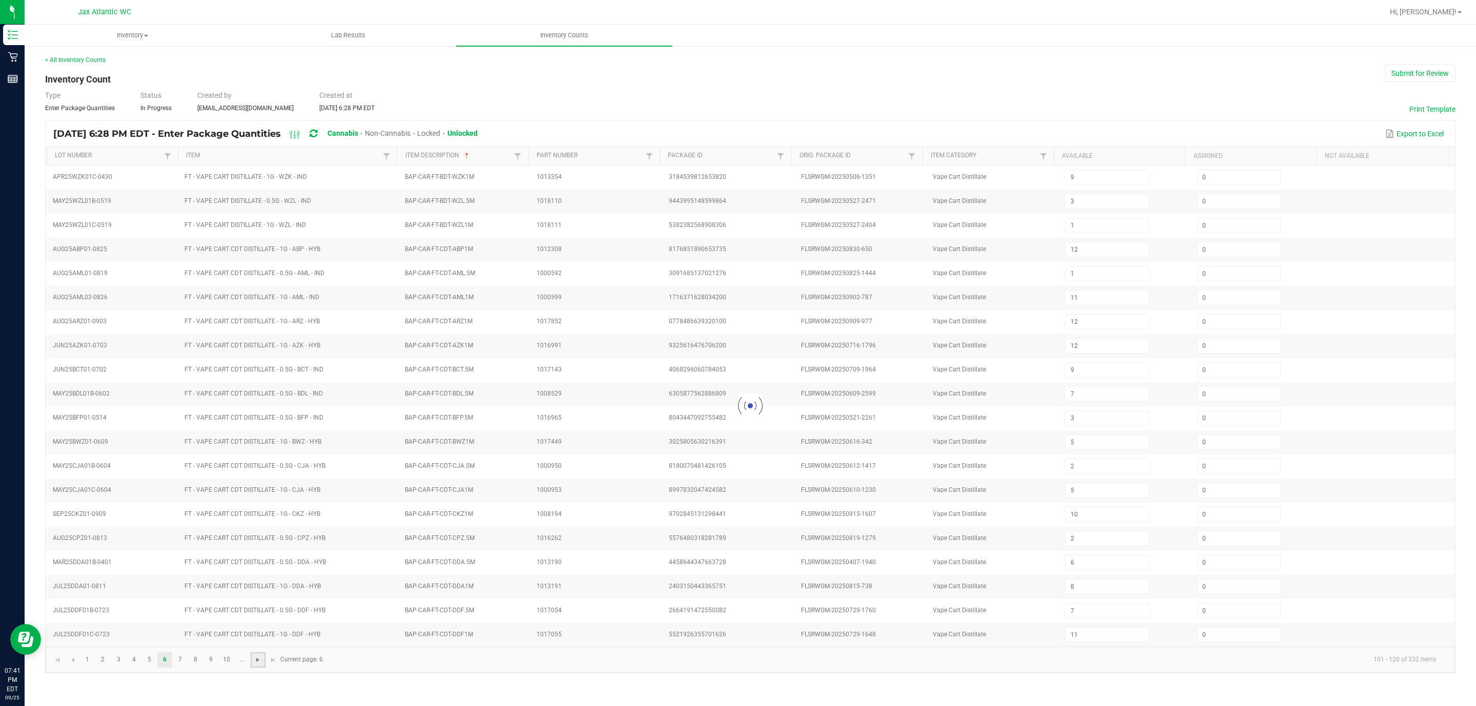
type input "1"
type input "2"
type input "12"
type input "3"
click at [256, 470] on span "Go to the next page" at bounding box center [258, 660] width 8 height 8
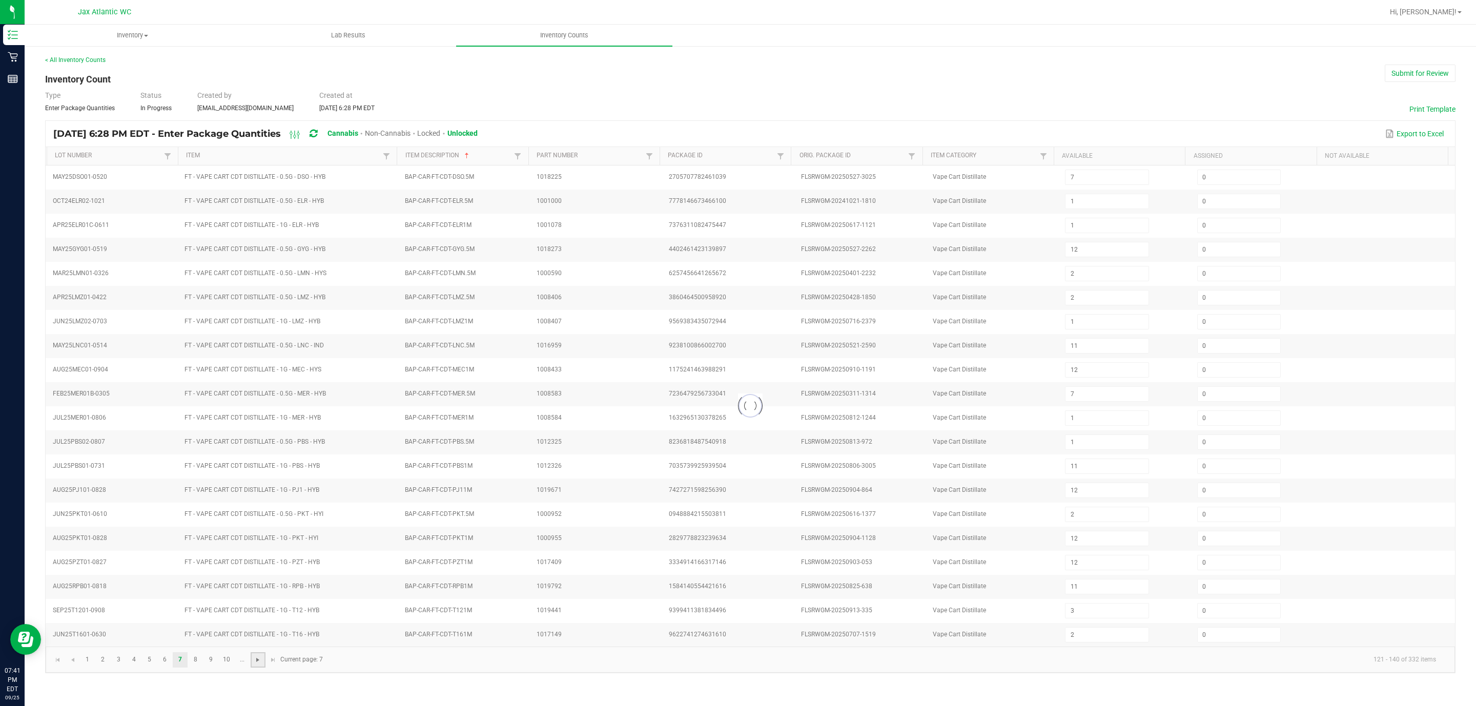
type input "11"
type input "8"
type input "2"
type input "10"
type input "7"
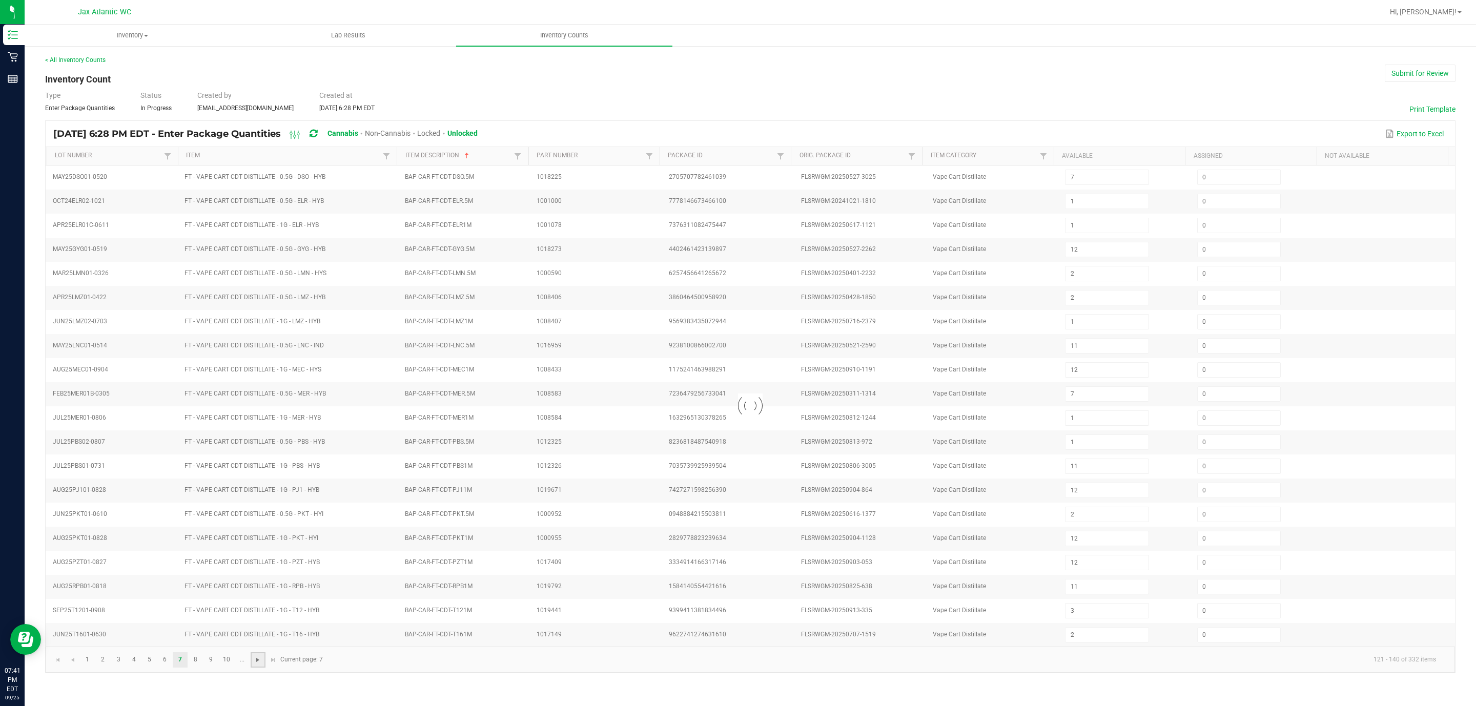
type input "3"
type input "7"
type input "2"
type input "9"
type input "20"
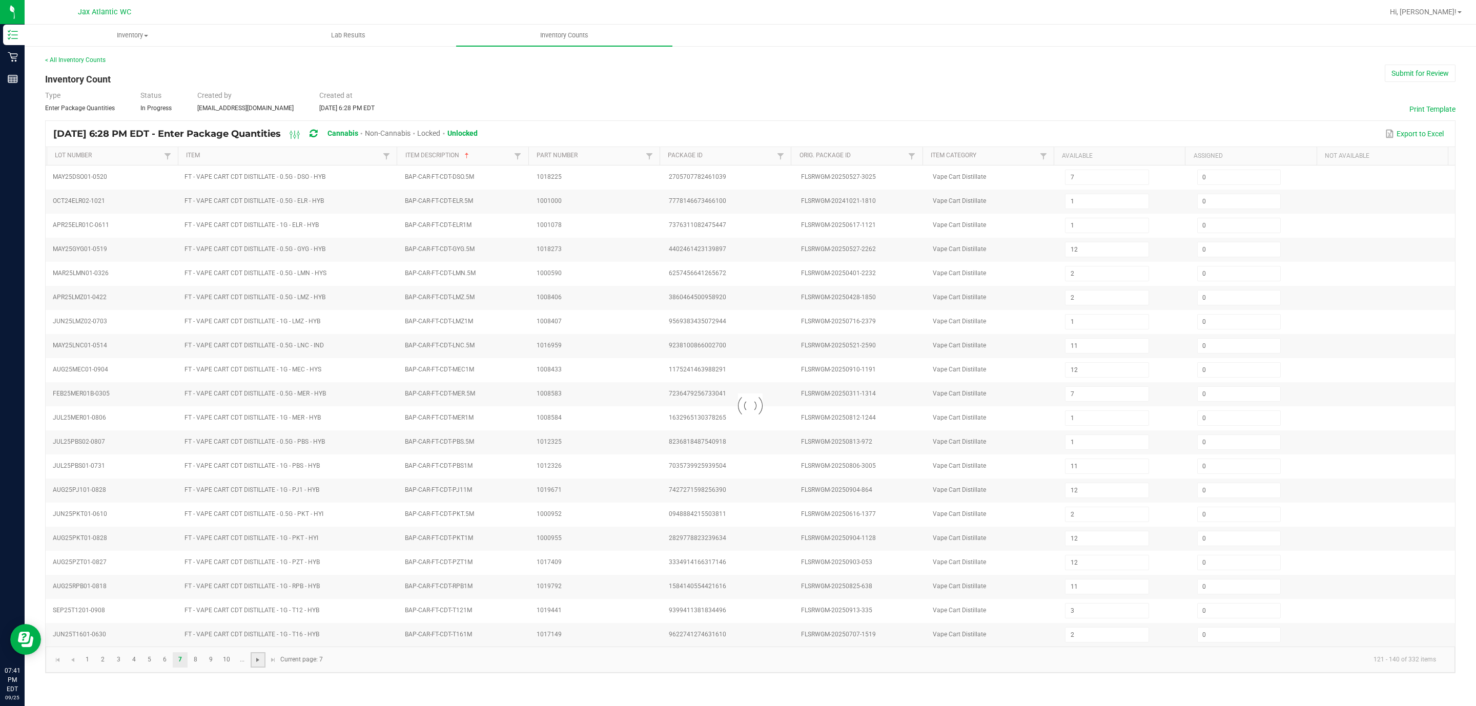
type input "6"
type input "9"
type input "6"
type input "5"
type input "12"
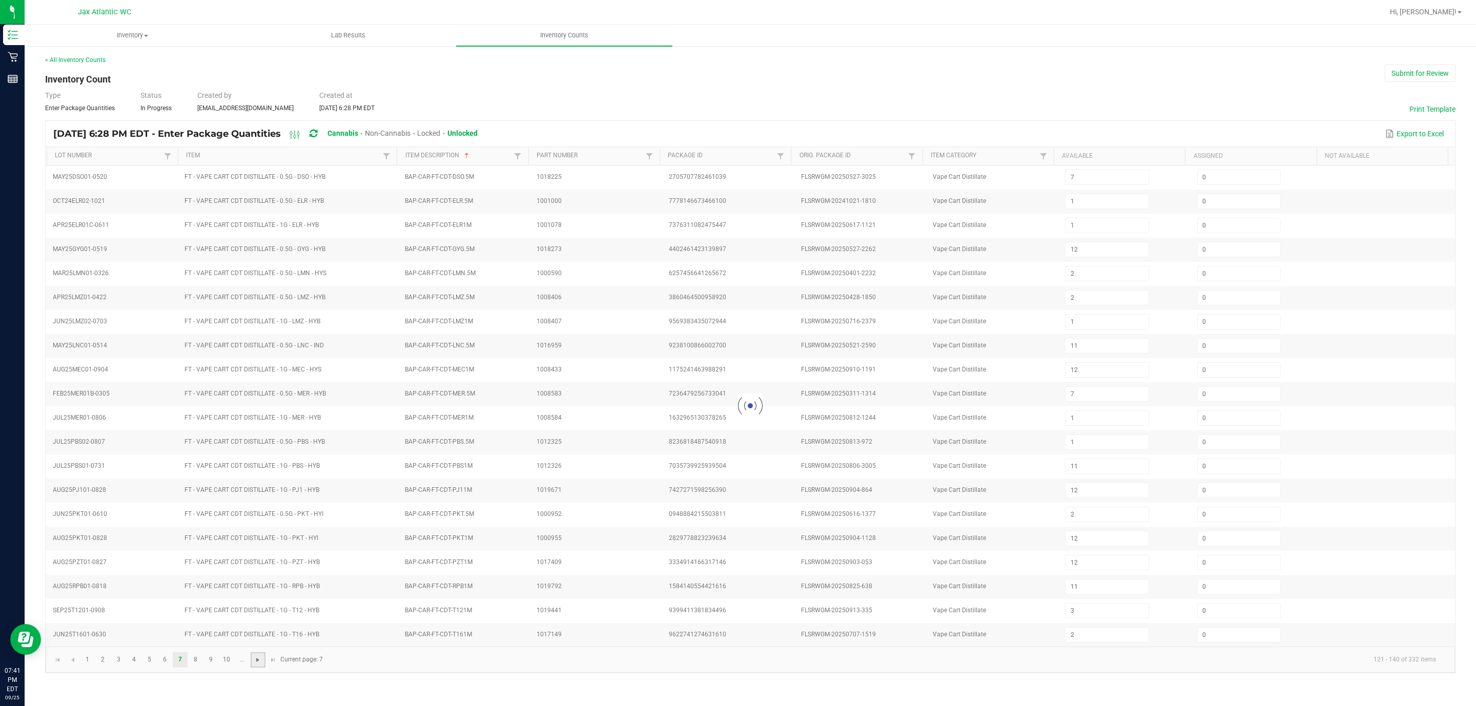
type input "11"
type input "10"
type input "16"
type input "14"
click at [256, 470] on span "Go to the next page" at bounding box center [258, 660] width 8 height 8
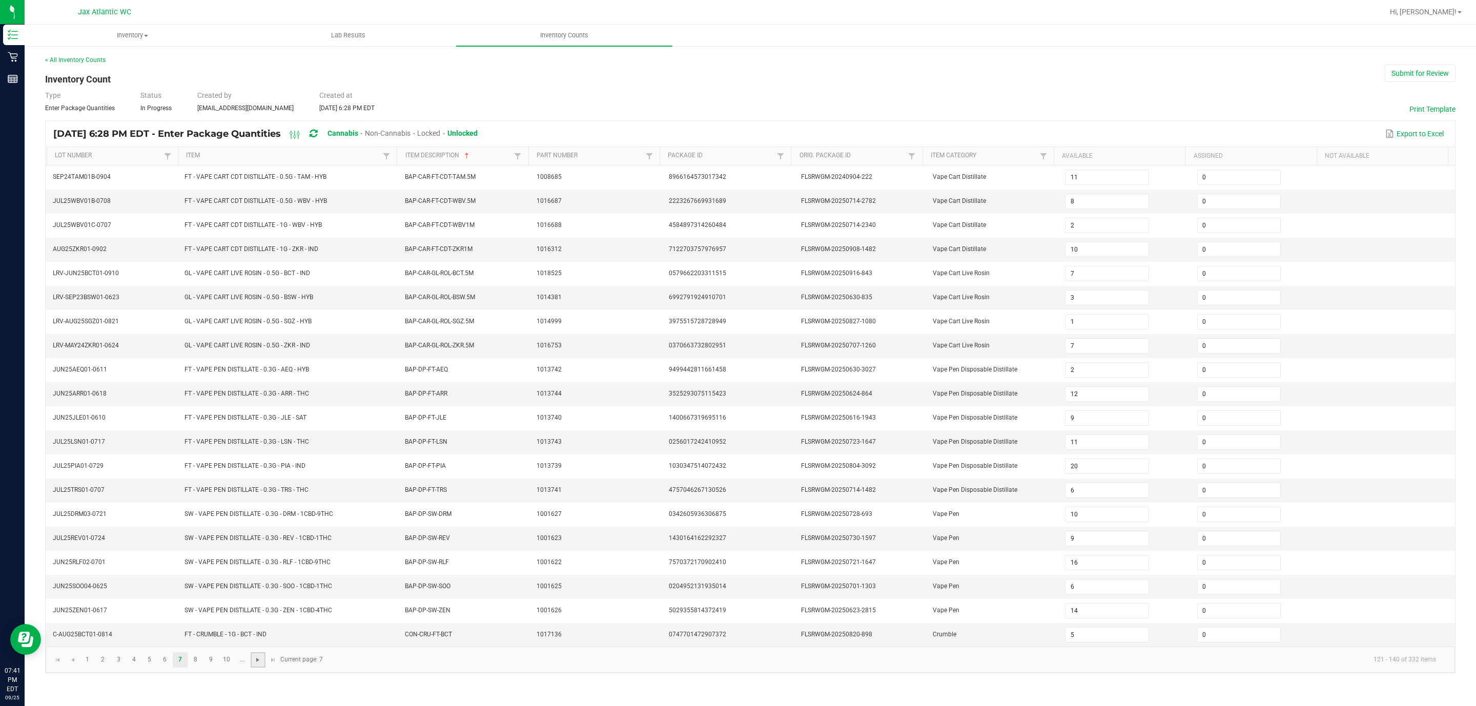
type input "3"
type input "2"
type input "6"
type input "1"
type input "6"
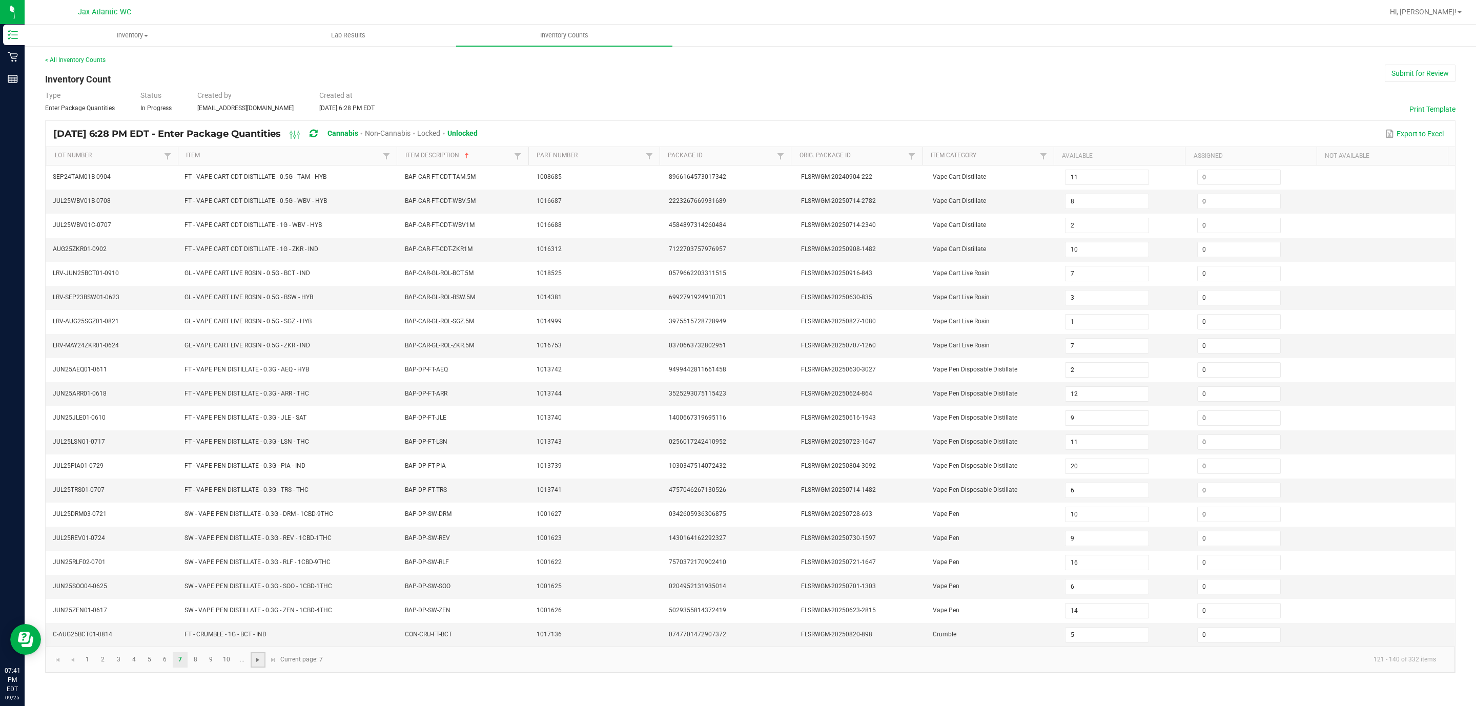
type input "6"
type input "9"
type input "4"
type input "6"
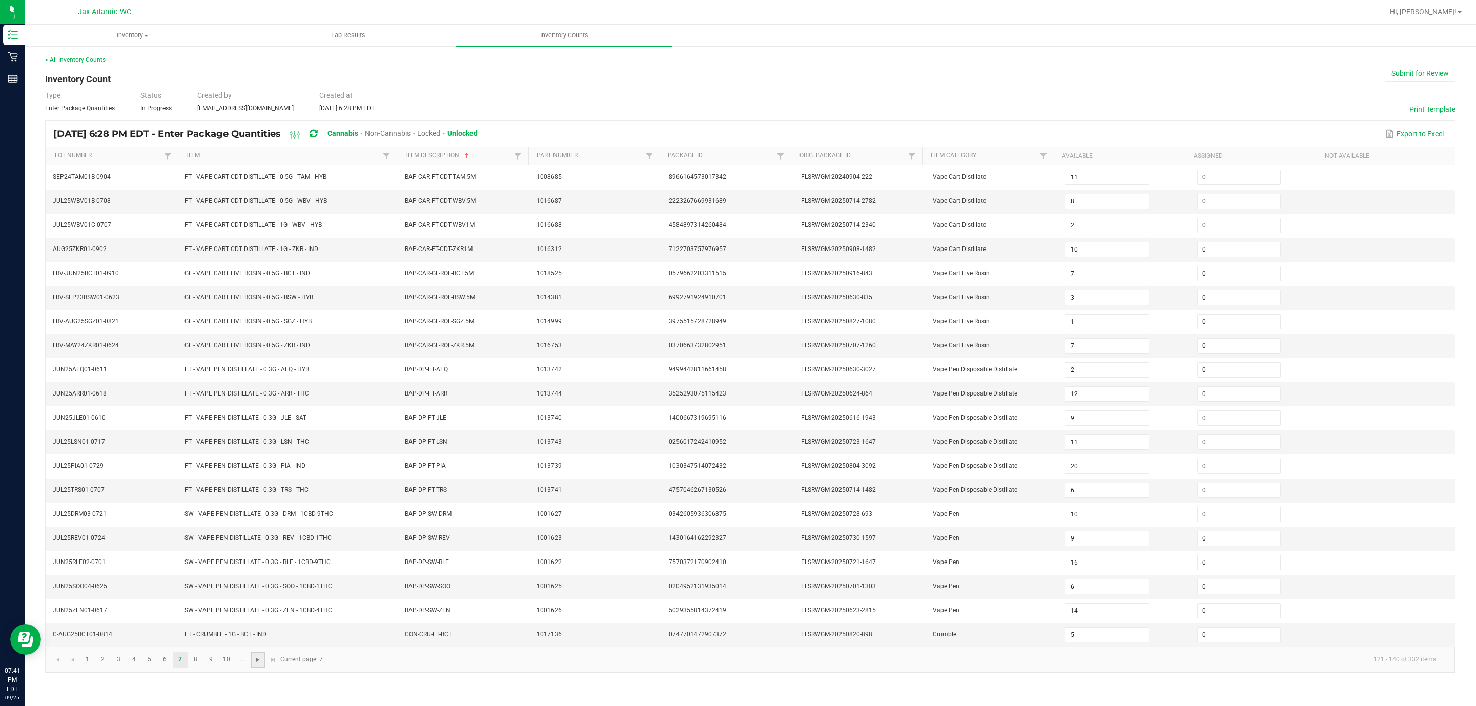
type input "2"
type input "3"
type input "8"
type input "1"
type input "6"
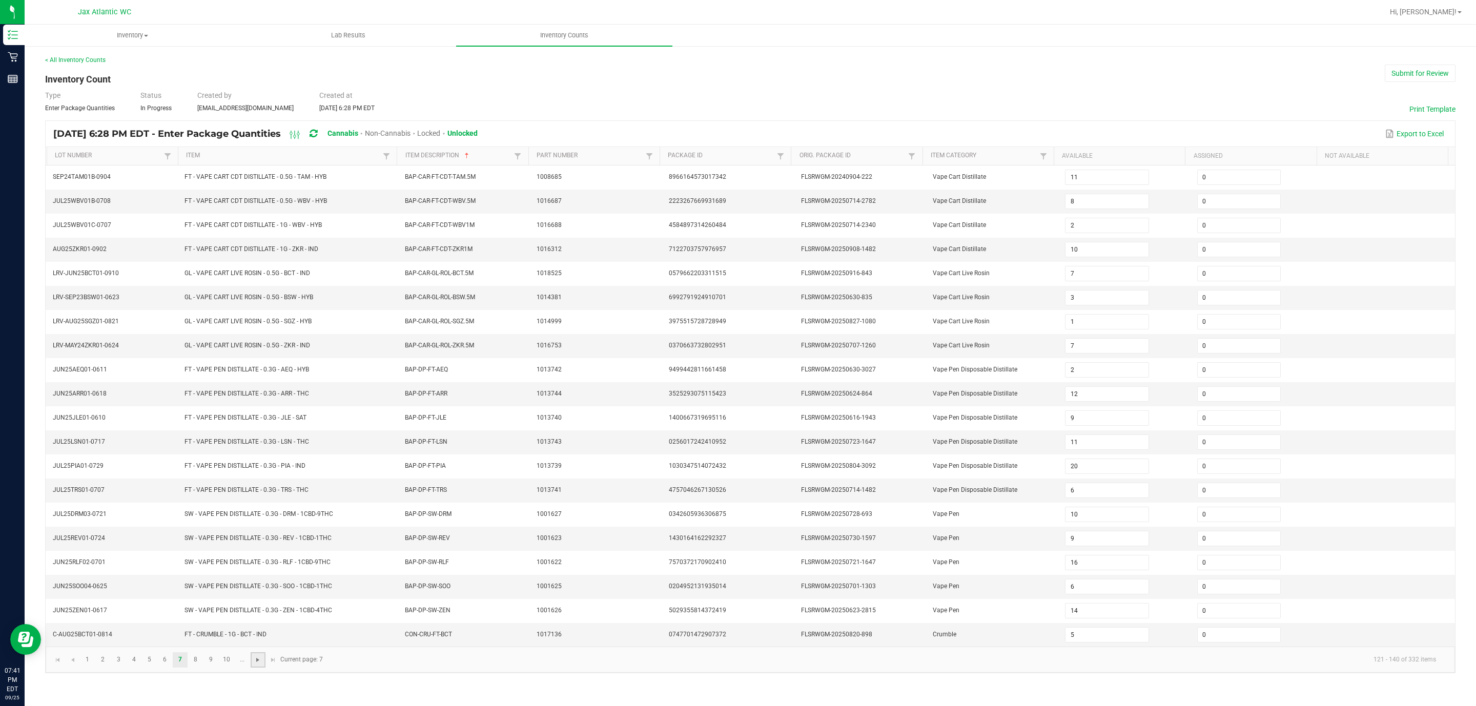
type input "5"
type input "11"
type input "9"
click at [254, 470] on span "Go to the next page" at bounding box center [258, 660] width 8 height 8
type input "1"
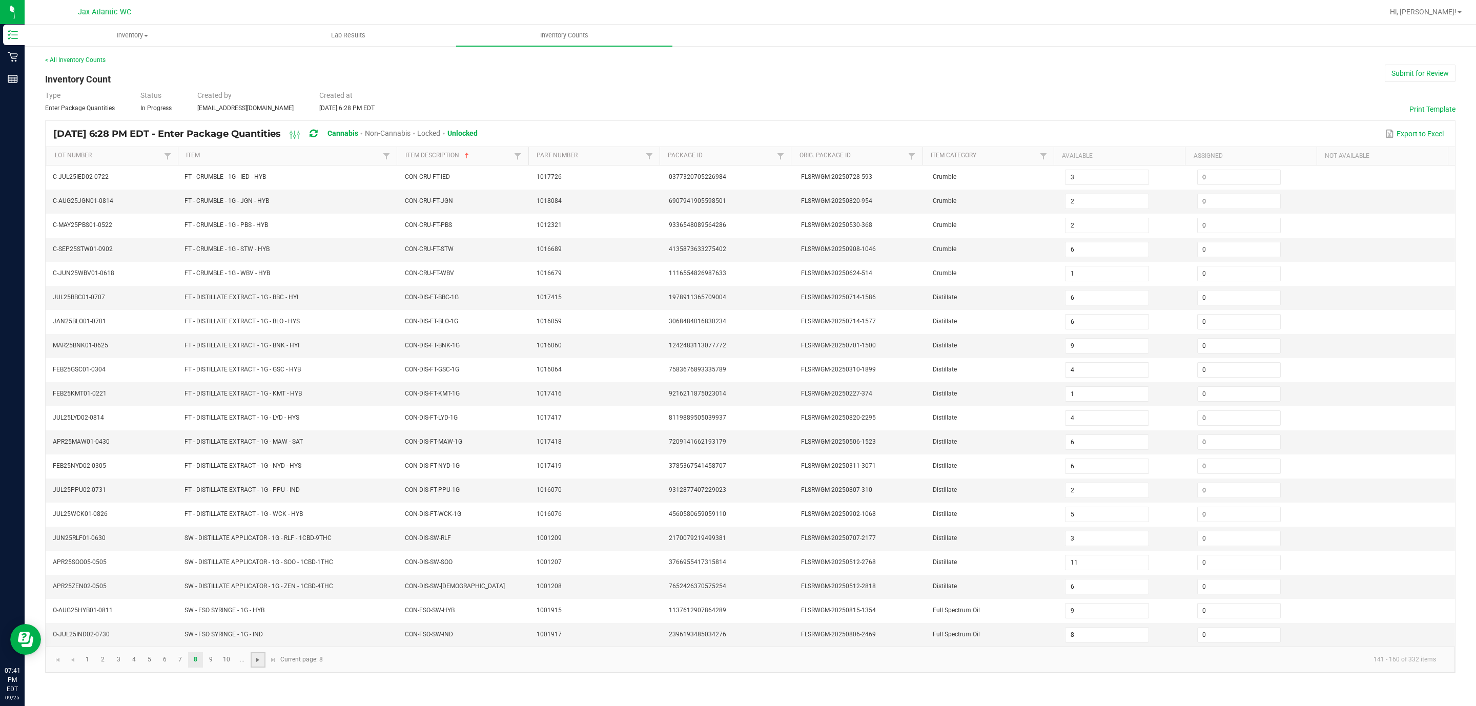
type input "3"
type input "6"
type input "2"
type input "5"
type input "7"
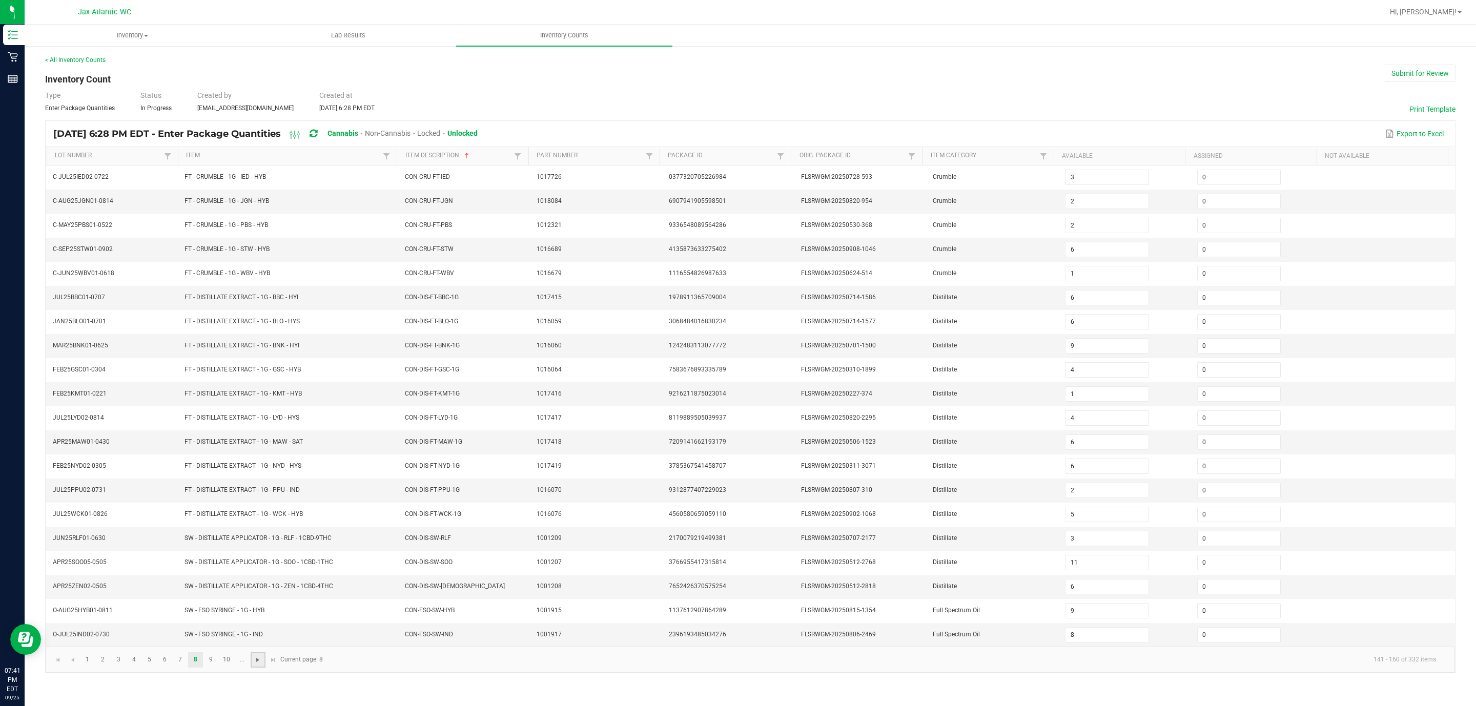
type input "7"
type input "3"
type input "6"
type input "7"
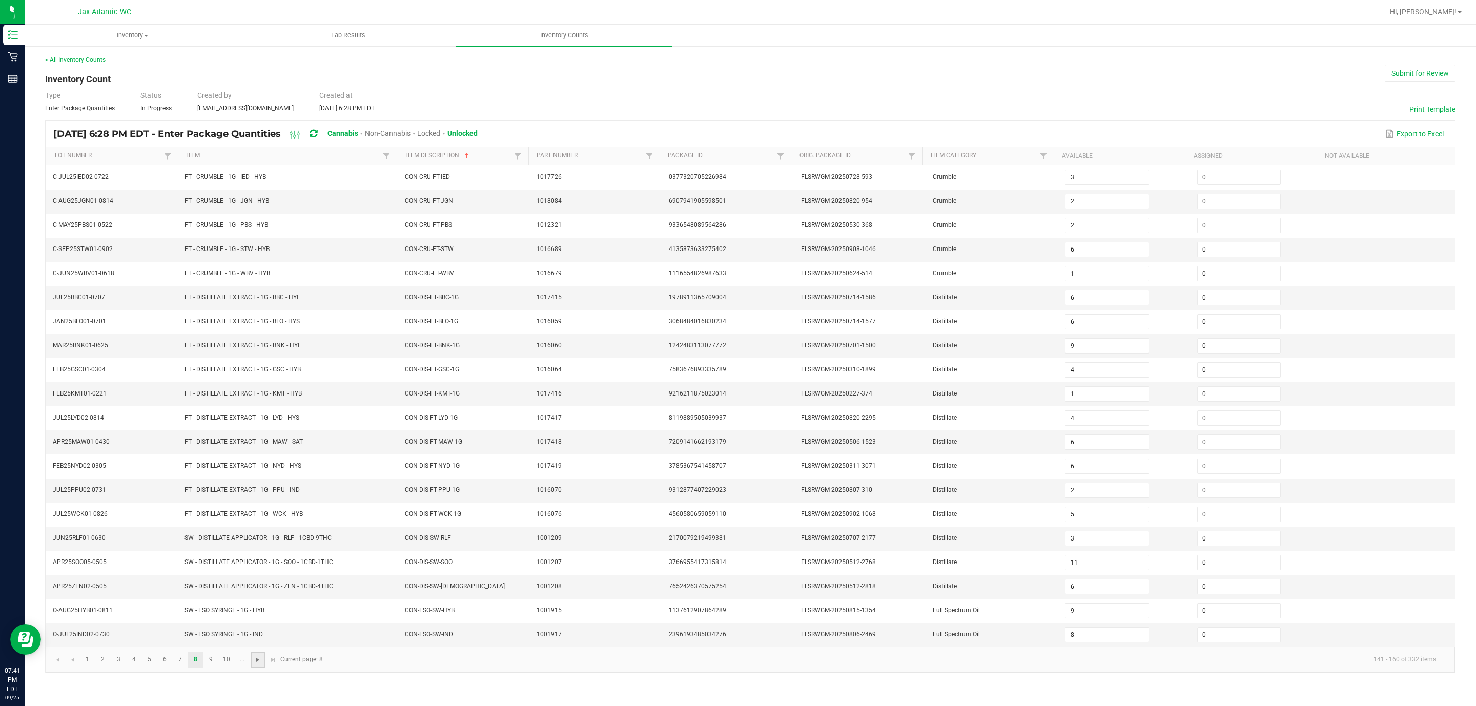
type input "4"
type input "3"
type input "5"
type input "2"
type input "3"
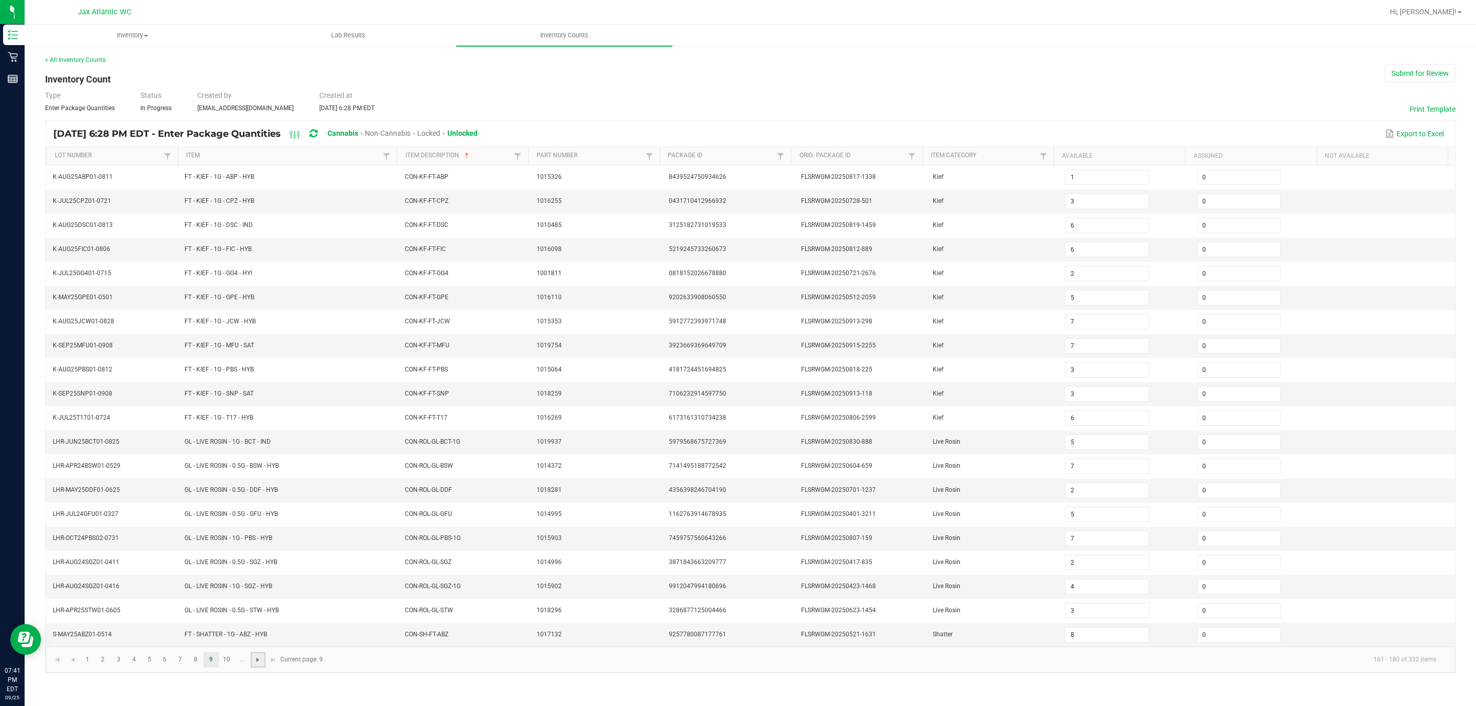
click at [254, 470] on span "Go to the next page" at bounding box center [258, 660] width 8 height 8
type input "6"
click at [254, 470] on span "Go to the next page" at bounding box center [258, 660] width 8 height 8
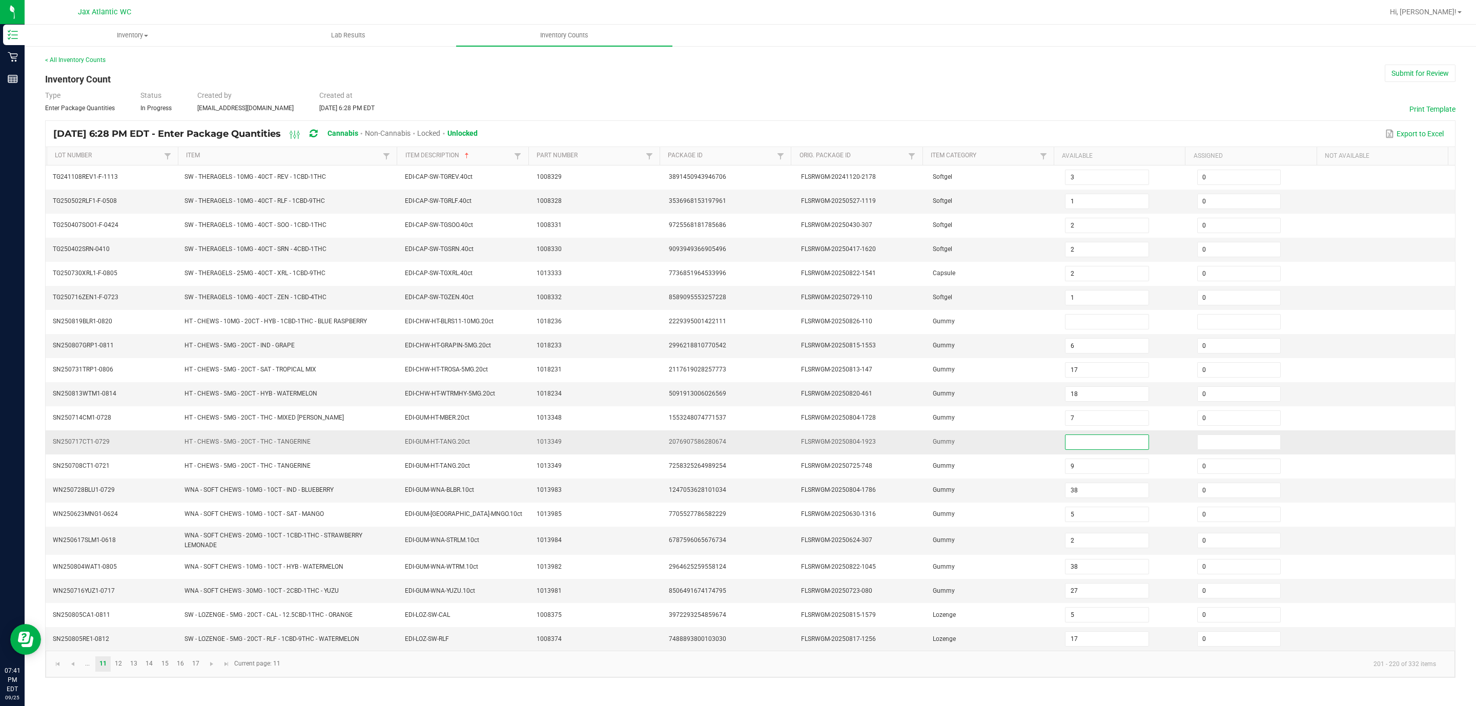
drag, startPoint x: 1081, startPoint y: 451, endPoint x: 1070, endPoint y: 443, distance: 13.5
click at [983, 449] on input at bounding box center [1106, 442] width 83 height 14
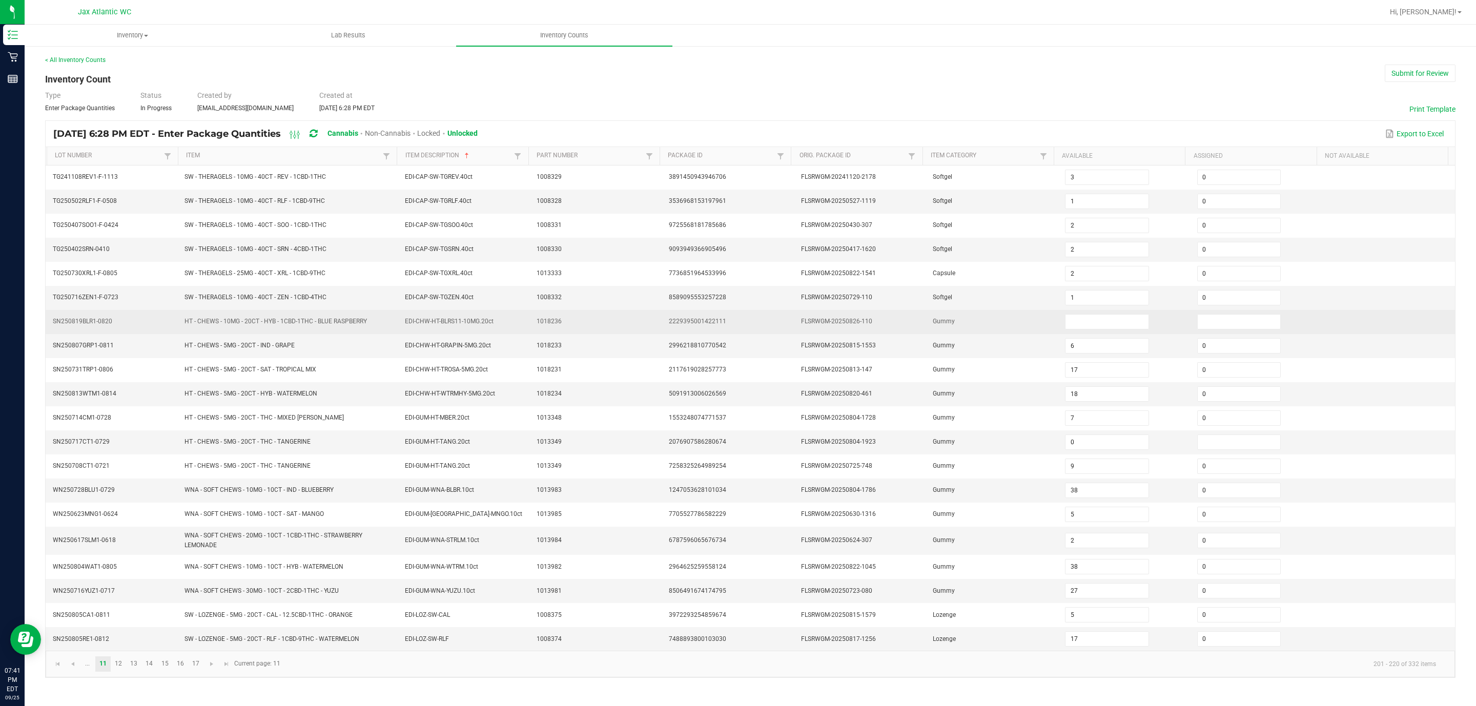
click at [983, 334] on td at bounding box center [1125, 322] width 132 height 24
click at [983, 327] on input at bounding box center [1106, 322] width 83 height 14
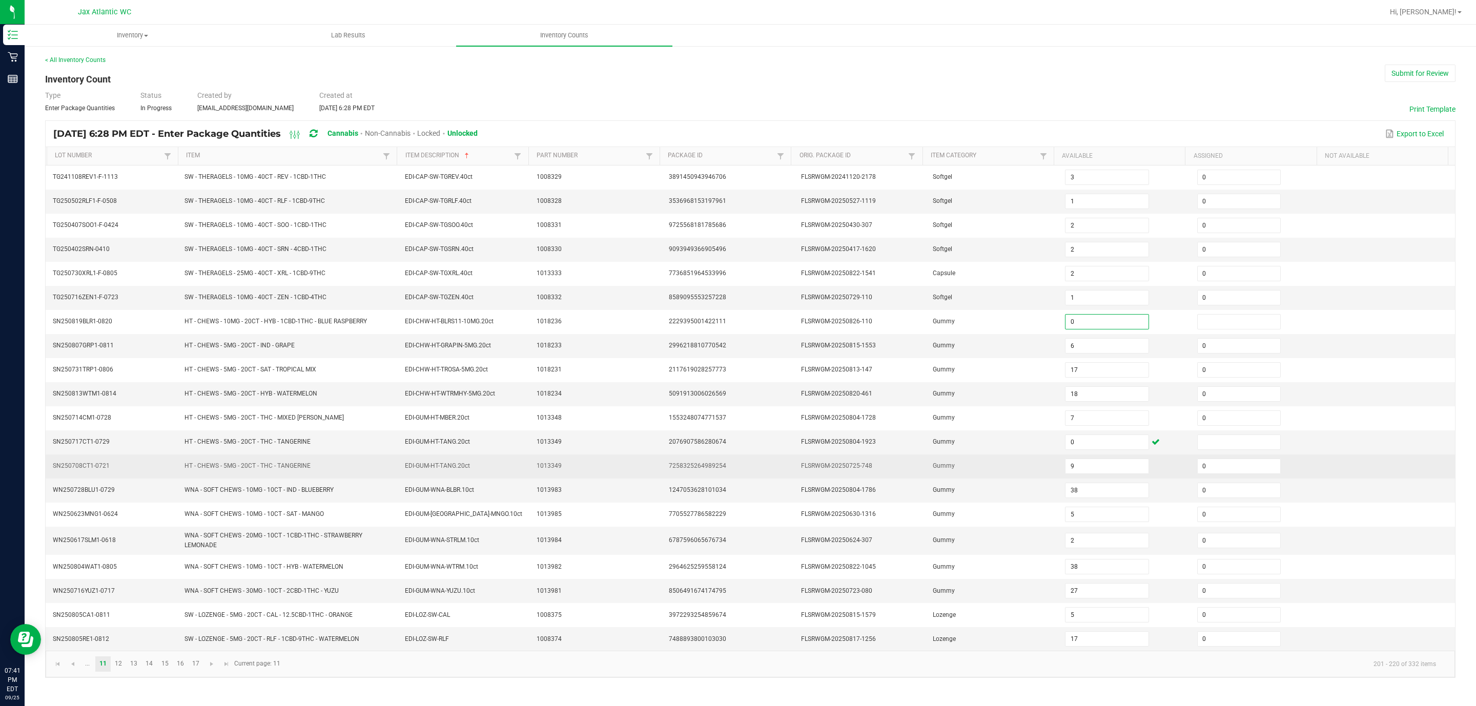
click at [890, 470] on td "FLSRWGM-20250725-748" at bounding box center [861, 466] width 132 height 24
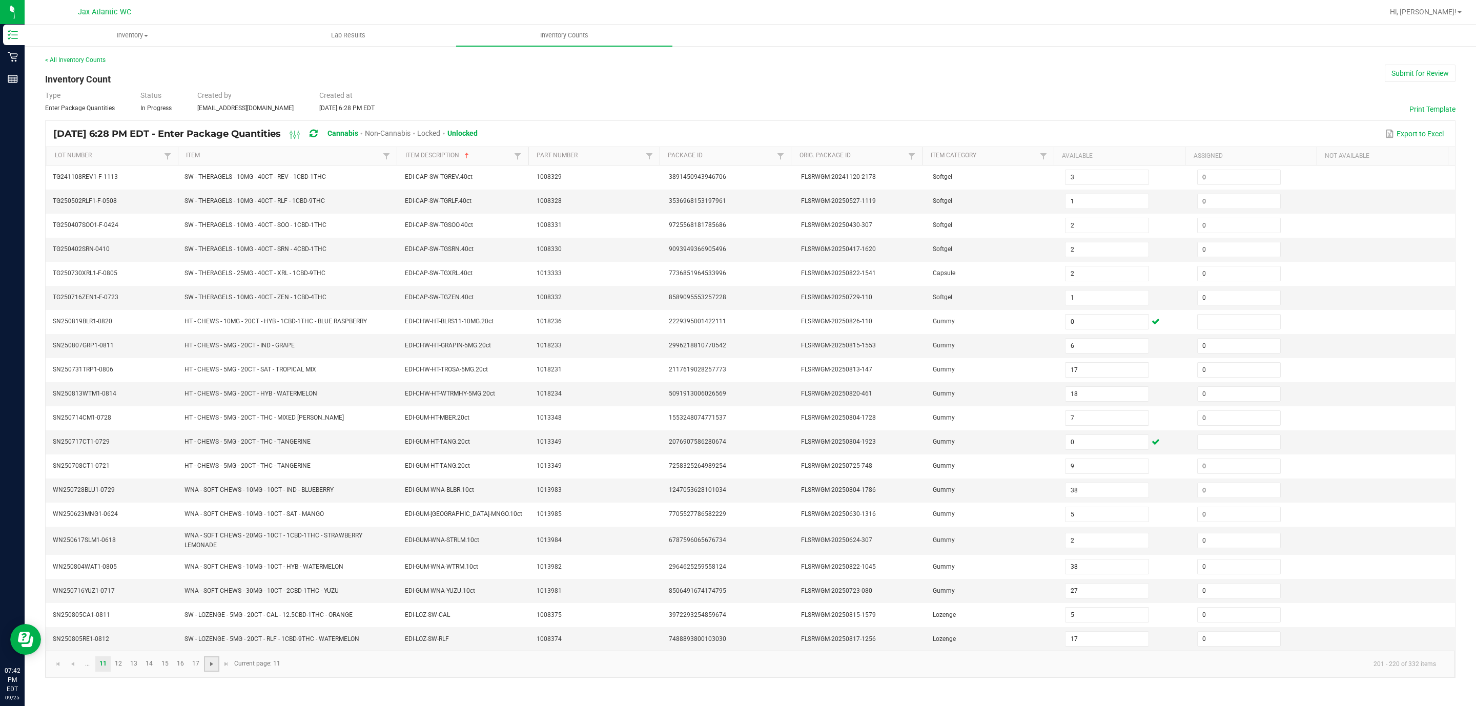
click at [212, 470] on span "Go to the next page" at bounding box center [212, 664] width 8 height 8
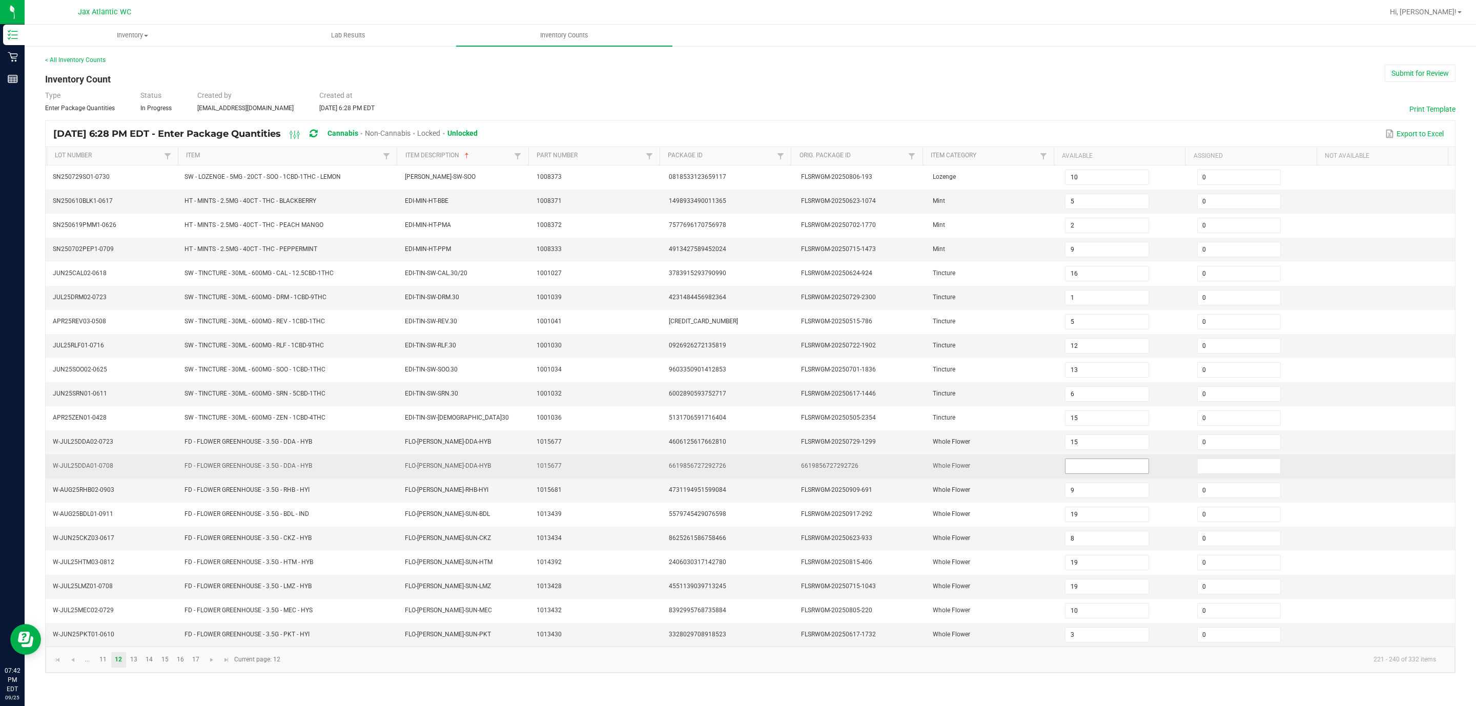
click at [983, 470] on input at bounding box center [1106, 466] width 83 height 14
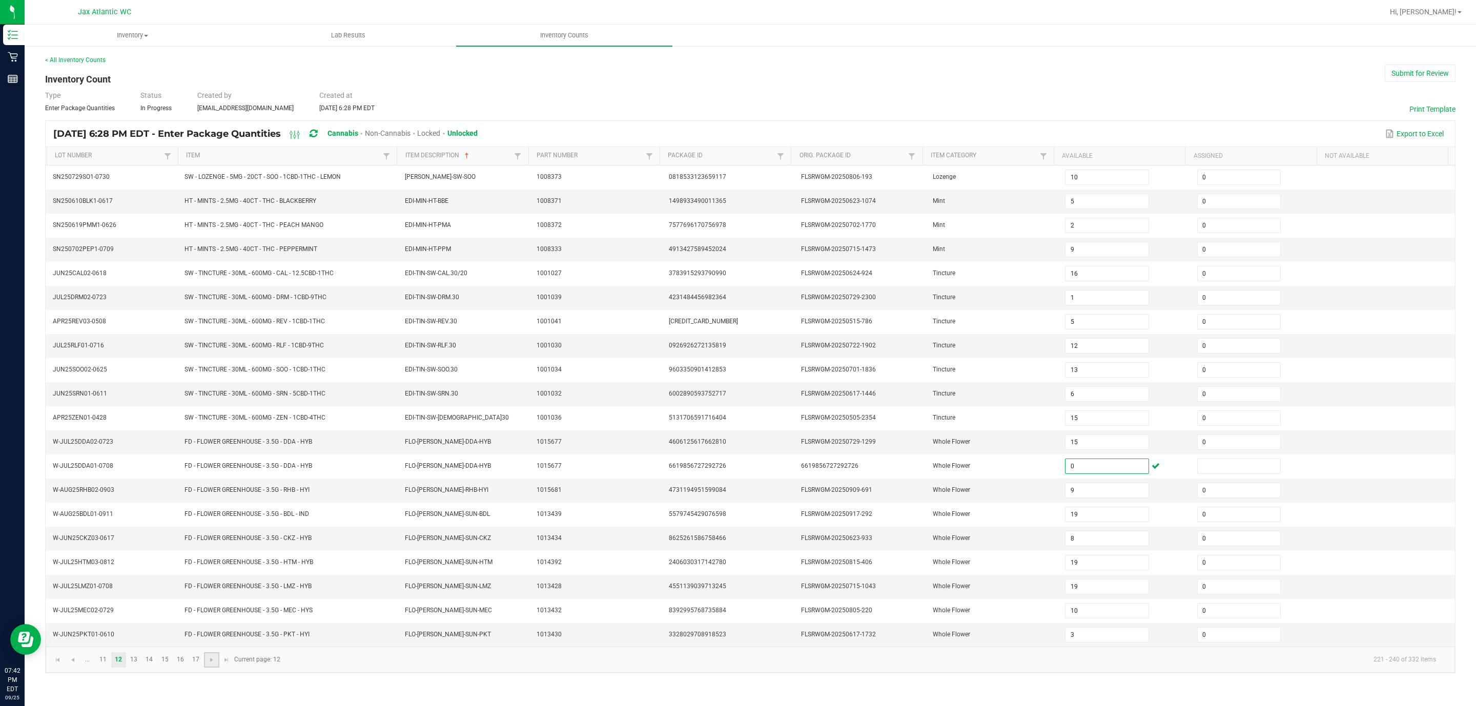
click at [217, 470] on link at bounding box center [211, 659] width 15 height 15
click at [211, 470] on span "Go to the next page" at bounding box center [212, 660] width 8 height 8
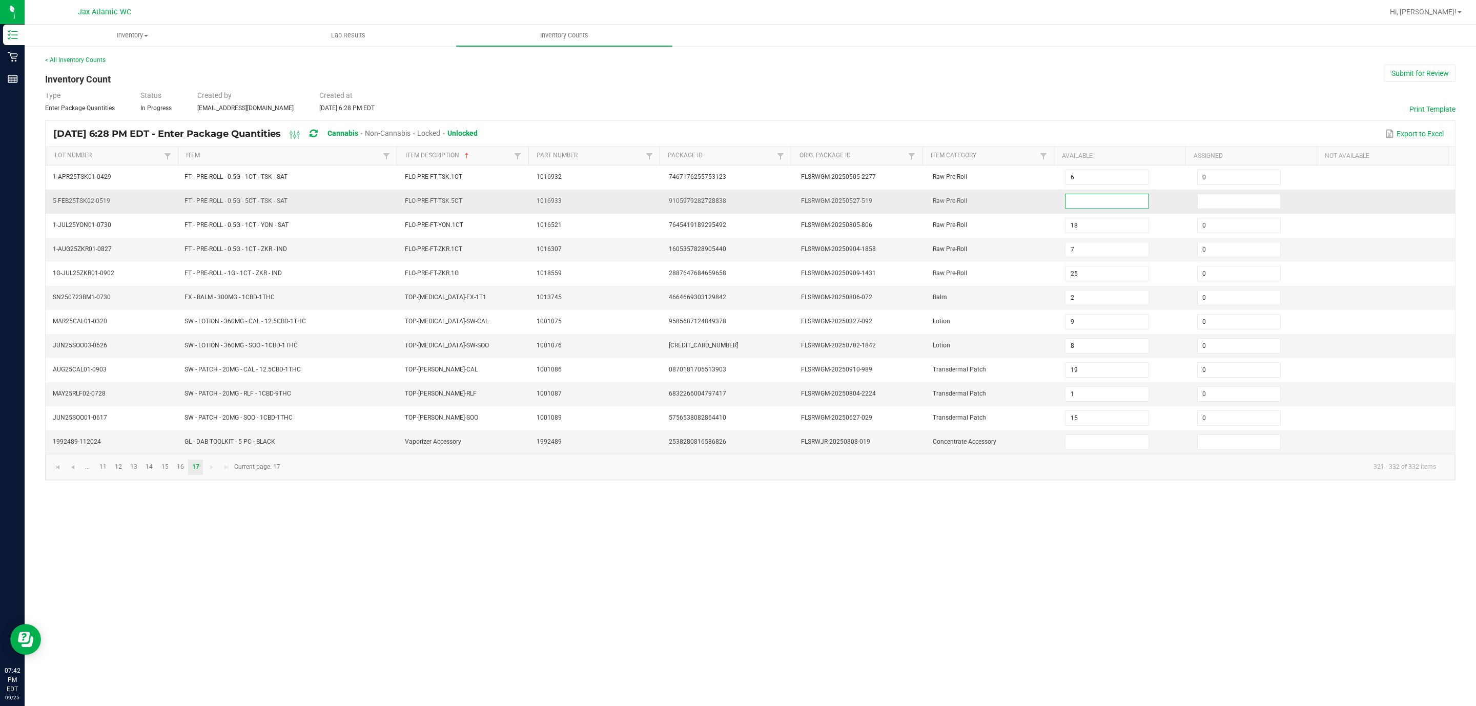
click at [983, 197] on input at bounding box center [1106, 201] width 83 height 14
click at [857, 48] on div "< All Inventory Counts Inventory Count Submit for Review Type Enter Package Qua…" at bounding box center [750, 268] width 1451 height 446
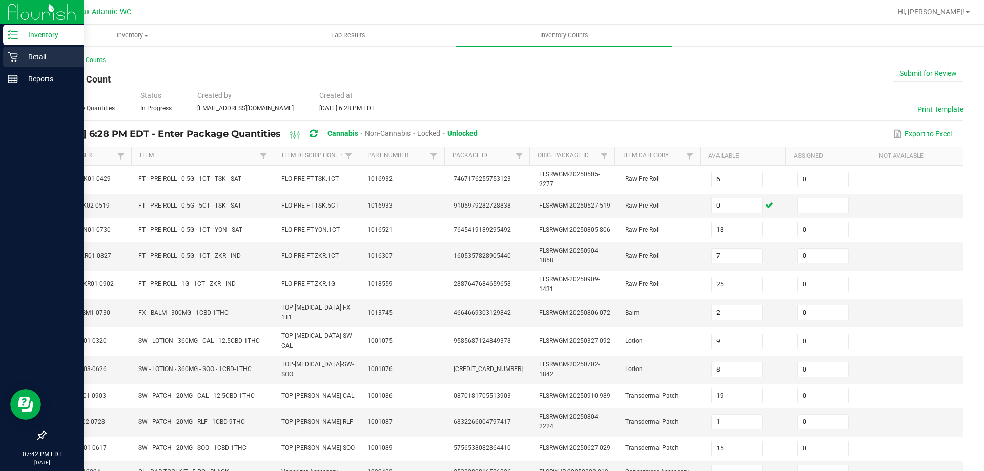
click at [18, 55] on p "Retail" at bounding box center [48, 57] width 61 height 12
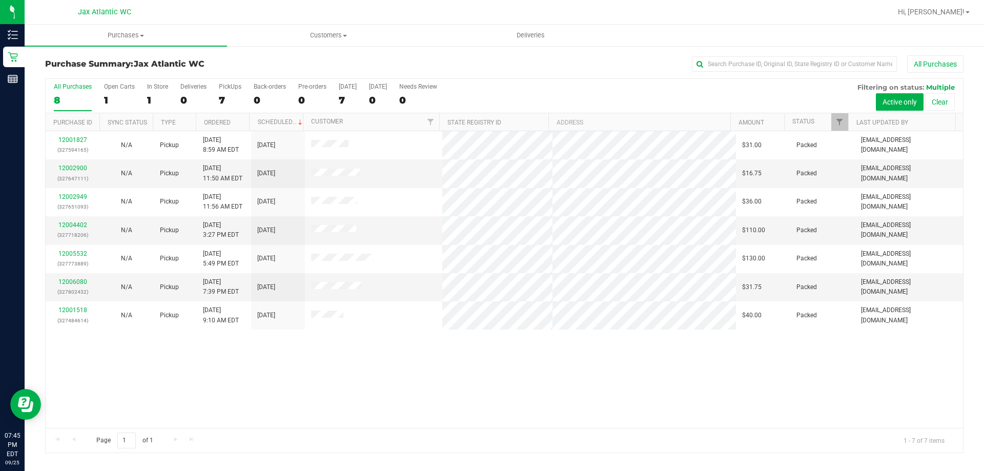
click at [558, 61] on div "All Purchases" at bounding box center [657, 63] width 612 height 17
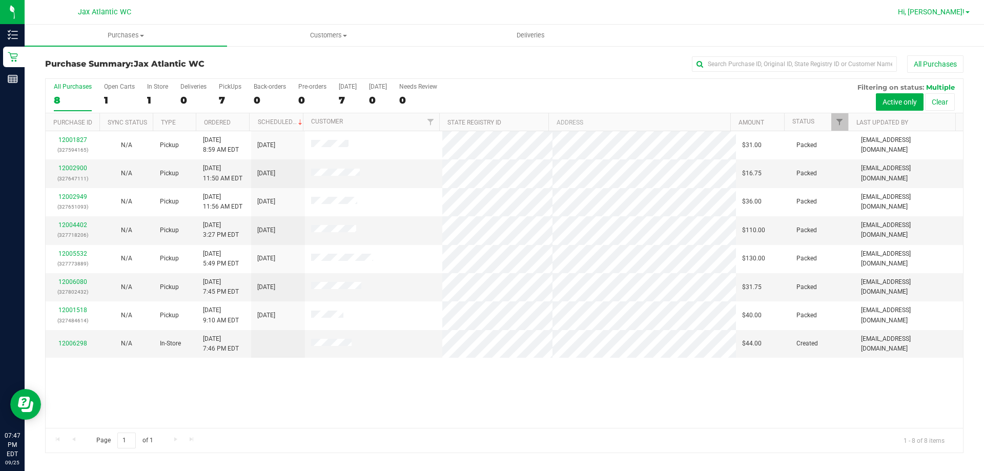
click at [956, 11] on span "Hi, Amber!" at bounding box center [931, 12] width 67 height 8
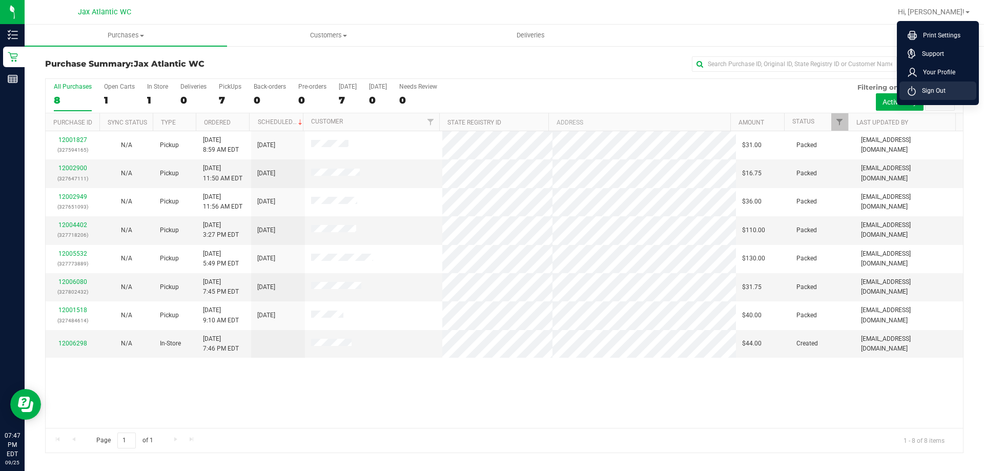
click at [945, 89] on li "Sign Out" at bounding box center [937, 90] width 77 height 18
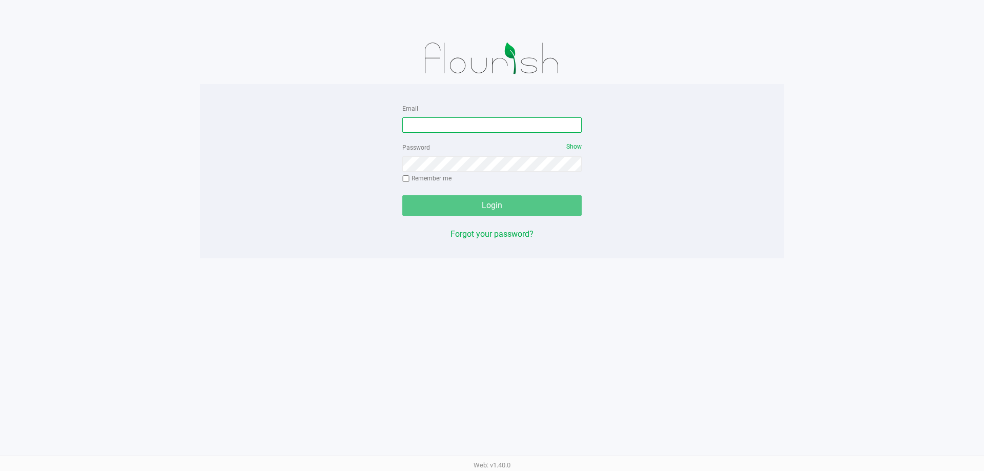
click at [475, 123] on input "Email" at bounding box center [491, 124] width 179 height 15
